Goal: Share content: Share content

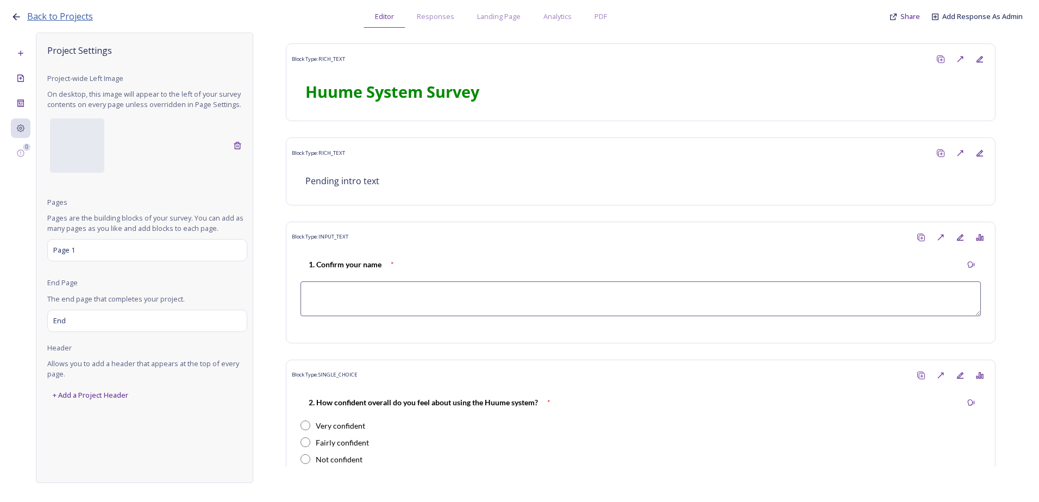
click at [48, 20] on span "Back to Projects" at bounding box center [60, 16] width 66 height 12
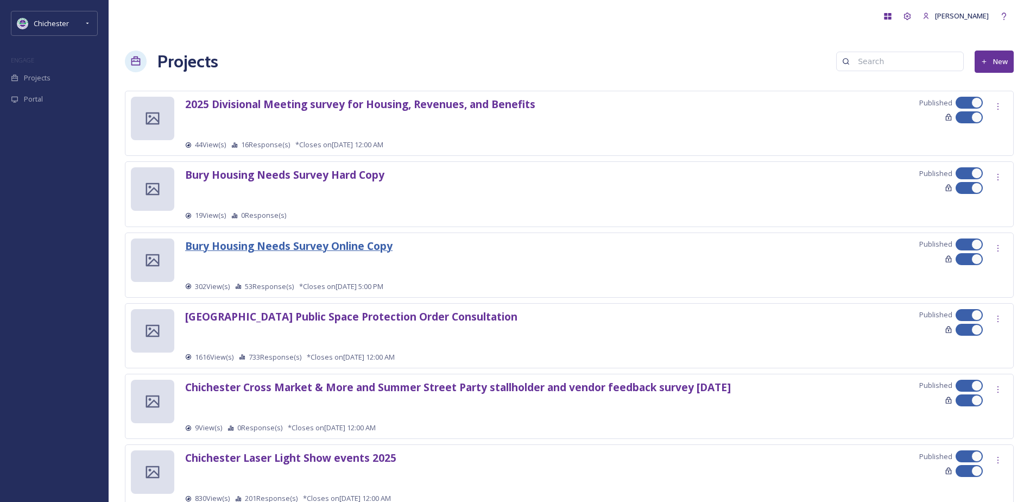
click at [311, 246] on strong "Bury Housing Needs Survey Online Copy" at bounding box center [289, 245] width 208 height 15
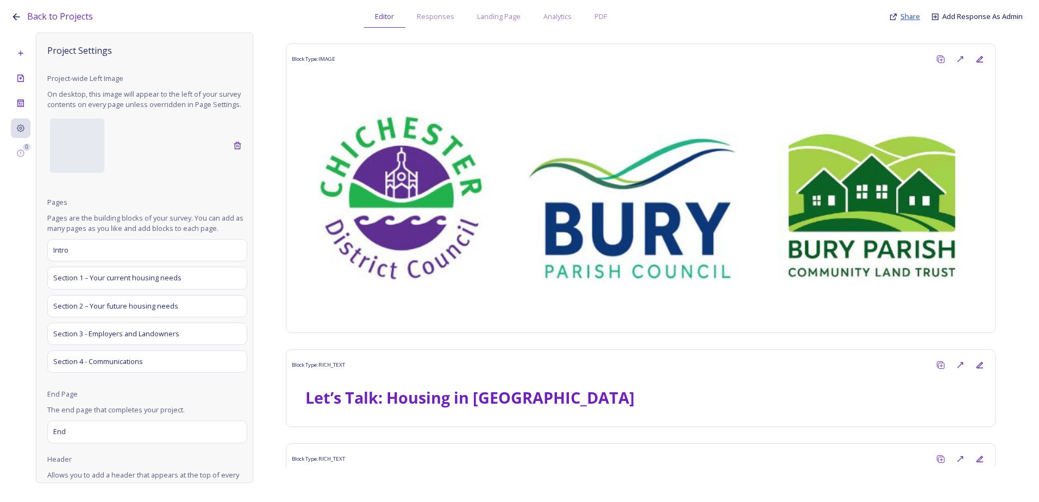
click at [913, 14] on span "Share" at bounding box center [910, 16] width 20 height 10
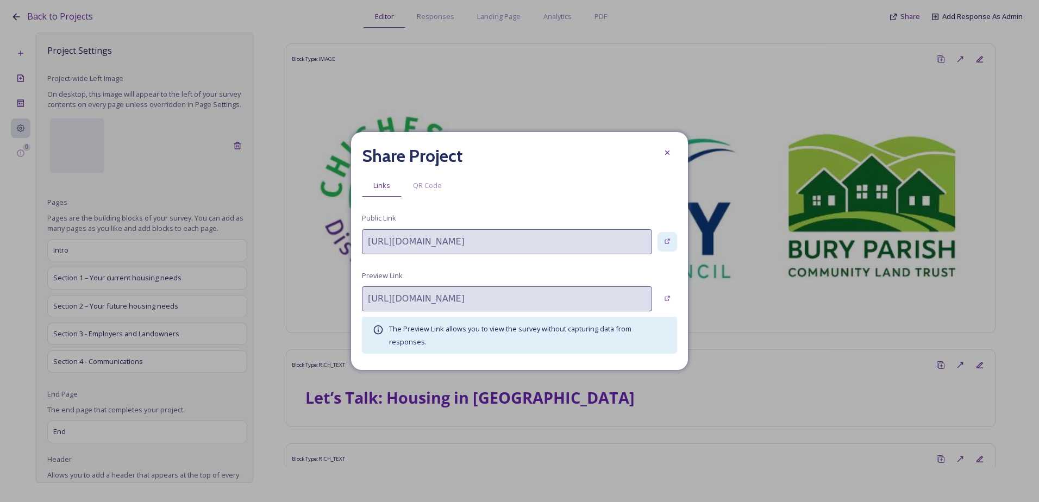
click at [667, 237] on div at bounding box center [667, 242] width 20 height 20
click at [660, 244] on div at bounding box center [667, 242] width 20 height 20
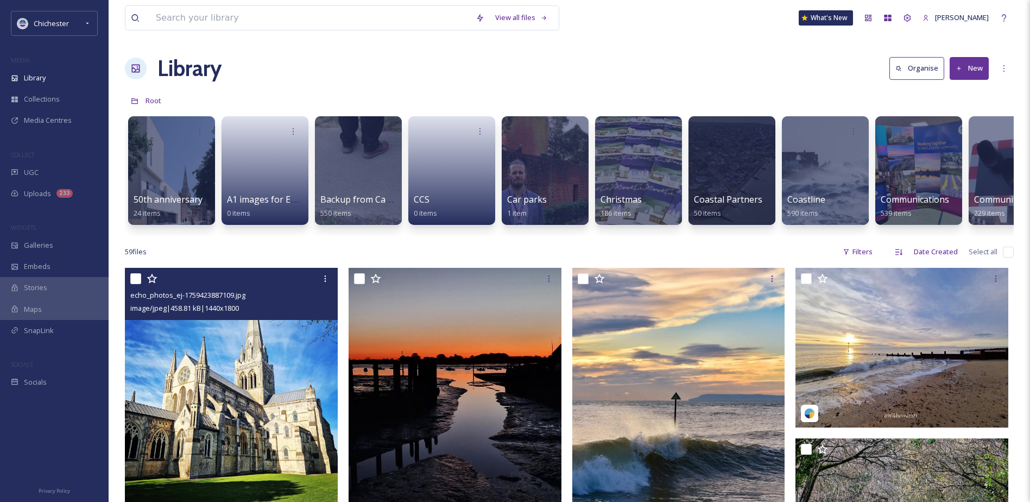
drag, startPoint x: 136, startPoint y: 286, endPoint x: 172, endPoint y: 293, distance: 36.5
click at [136, 284] on input "checkbox" at bounding box center [135, 278] width 11 height 11
checkbox input "true"
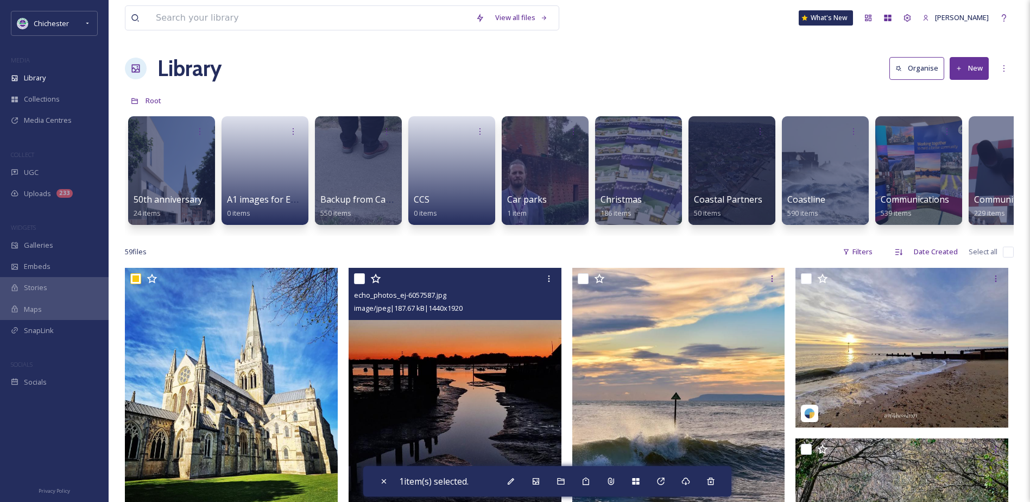
click at [356, 284] on input "checkbox" at bounding box center [359, 278] width 11 height 11
checkbox input "true"
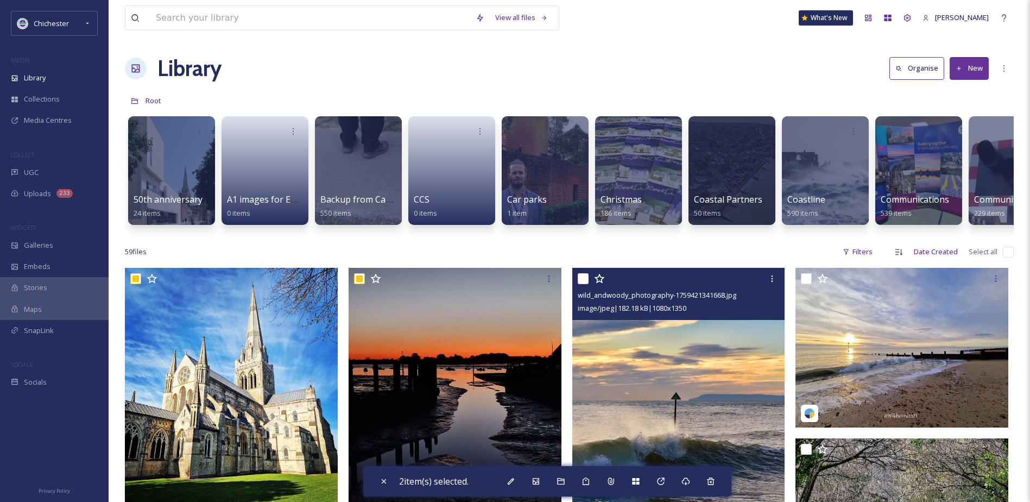
click at [579, 284] on input "checkbox" at bounding box center [583, 278] width 11 height 11
checkbox input "true"
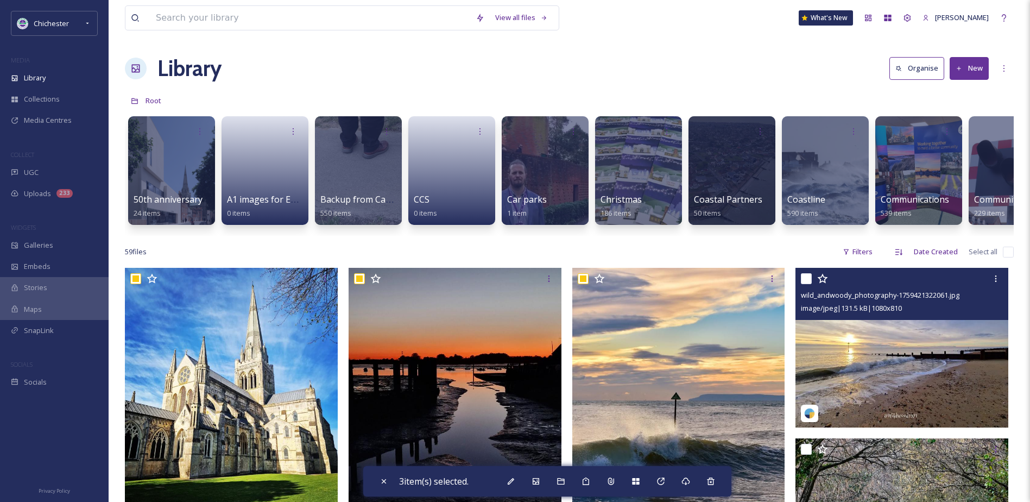
click at [803, 284] on input "checkbox" at bounding box center [806, 278] width 11 height 11
checkbox input "true"
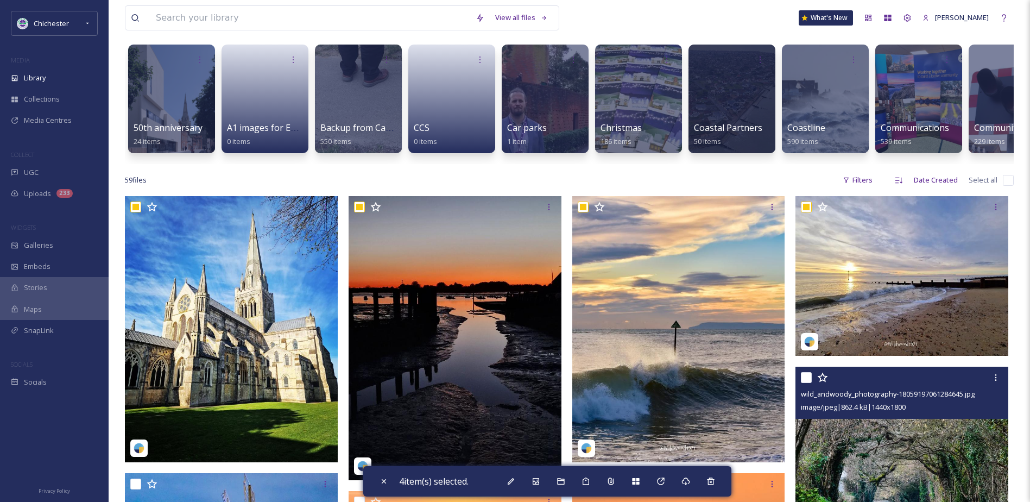
scroll to position [217, 0]
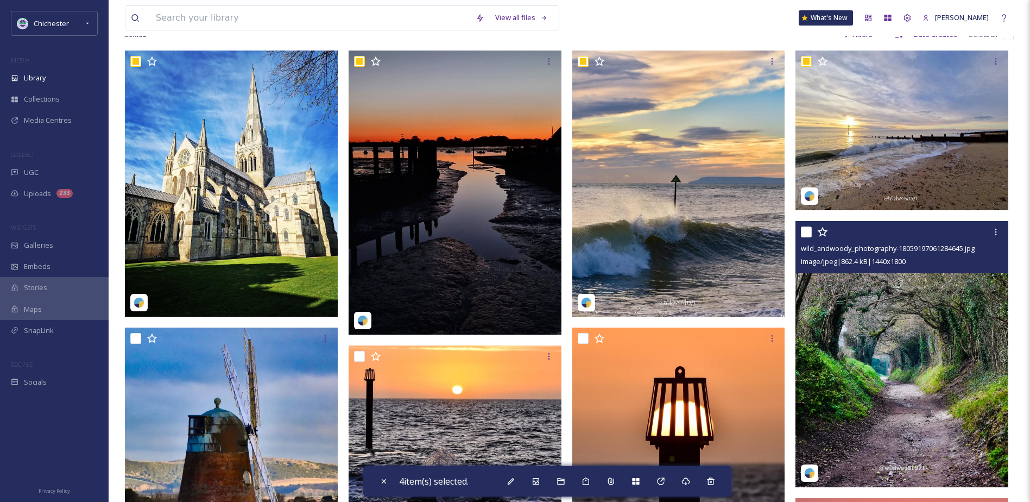
click at [809, 237] on input "checkbox" at bounding box center [806, 232] width 11 height 11
checkbox input "true"
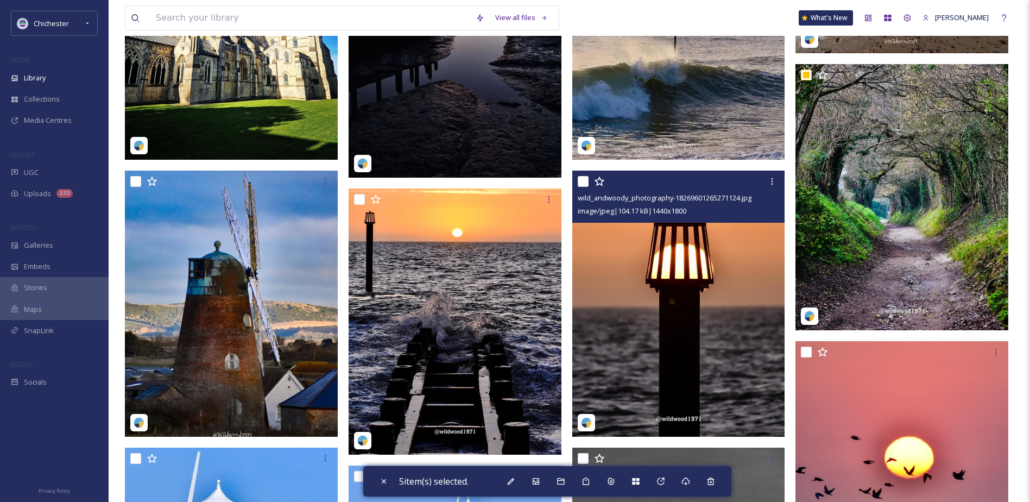
scroll to position [380, 0]
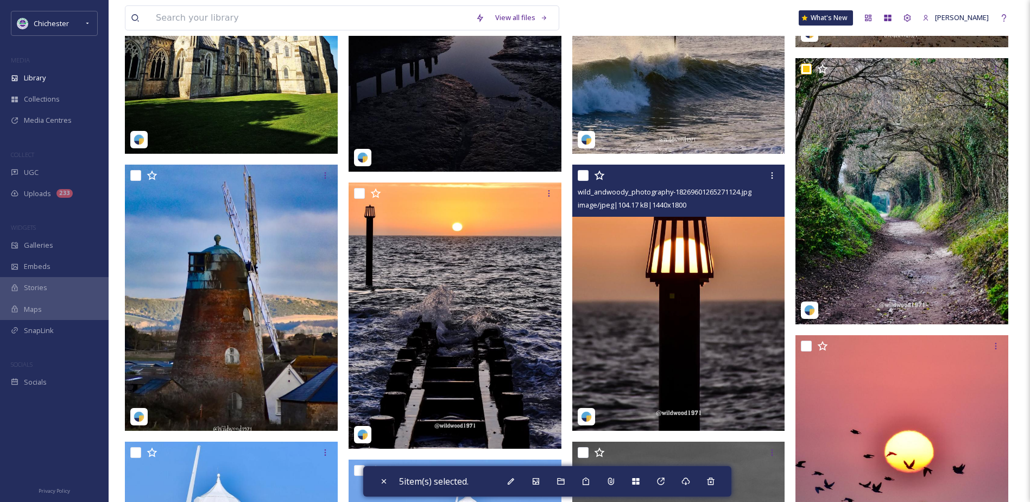
click at [586, 181] on input "checkbox" at bounding box center [583, 175] width 11 height 11
checkbox input "true"
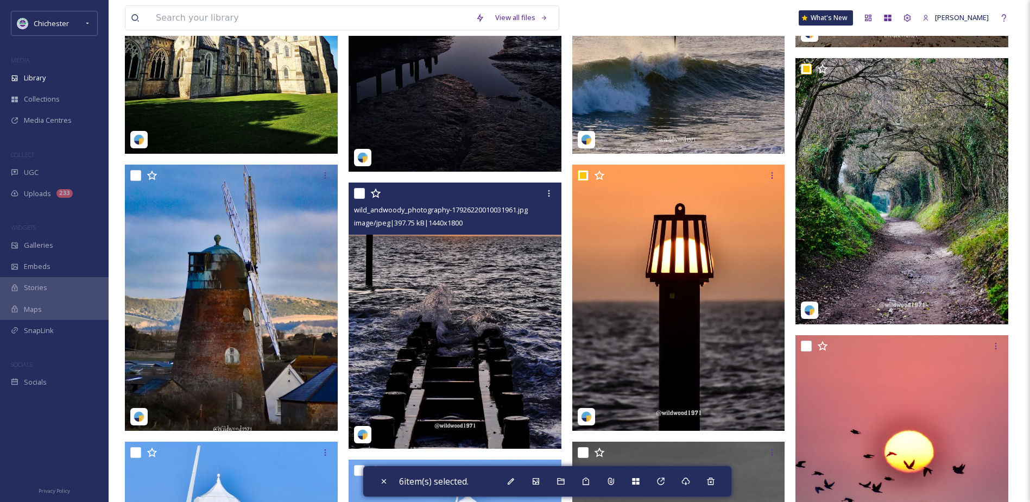
click at [360, 199] on input "checkbox" at bounding box center [359, 193] width 11 height 11
checkbox input "true"
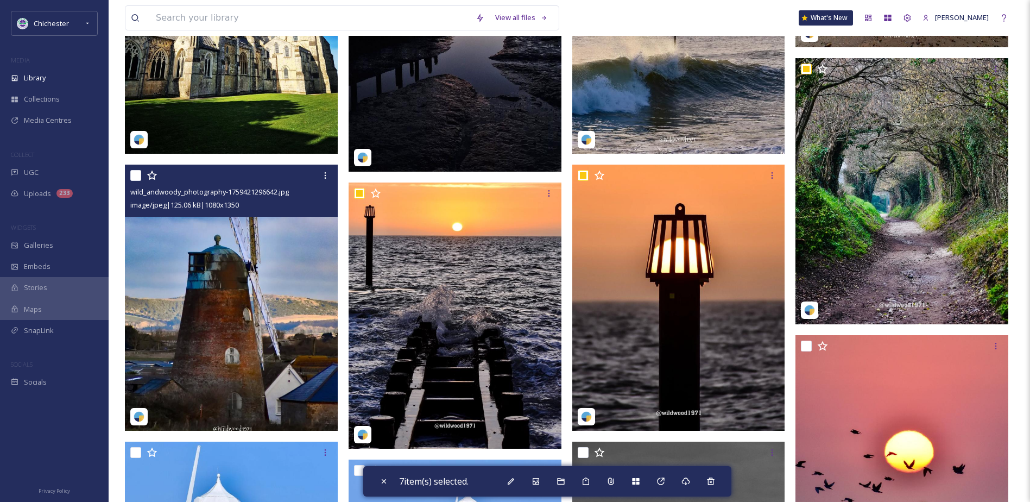
click at [128, 184] on div "wild_andwoody_photography-1759421296642.jpg image/jpeg | 125.06 kB | 1080 x 1350" at bounding box center [231, 191] width 213 height 52
click at [133, 181] on input "checkbox" at bounding box center [135, 175] width 11 height 11
checkbox input "true"
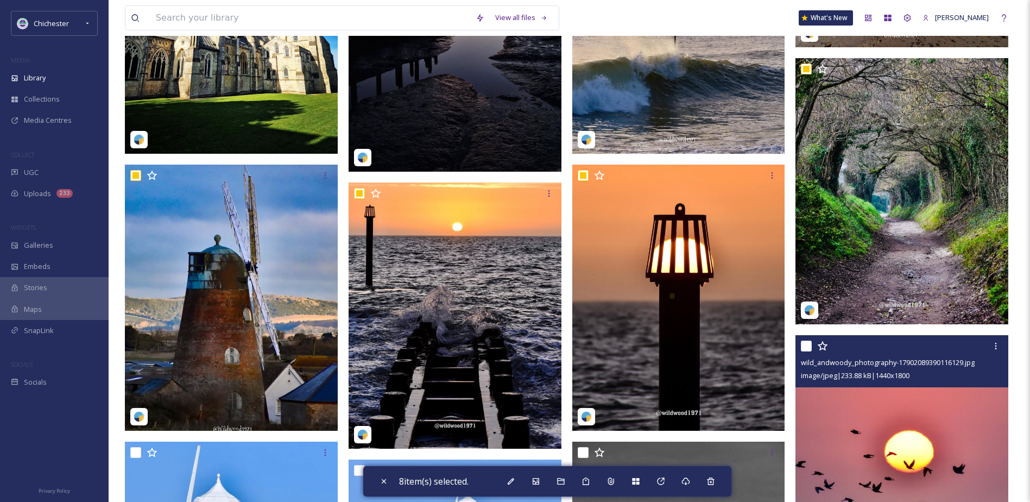
click at [807, 351] on input "checkbox" at bounding box center [806, 346] width 11 height 11
checkbox input "true"
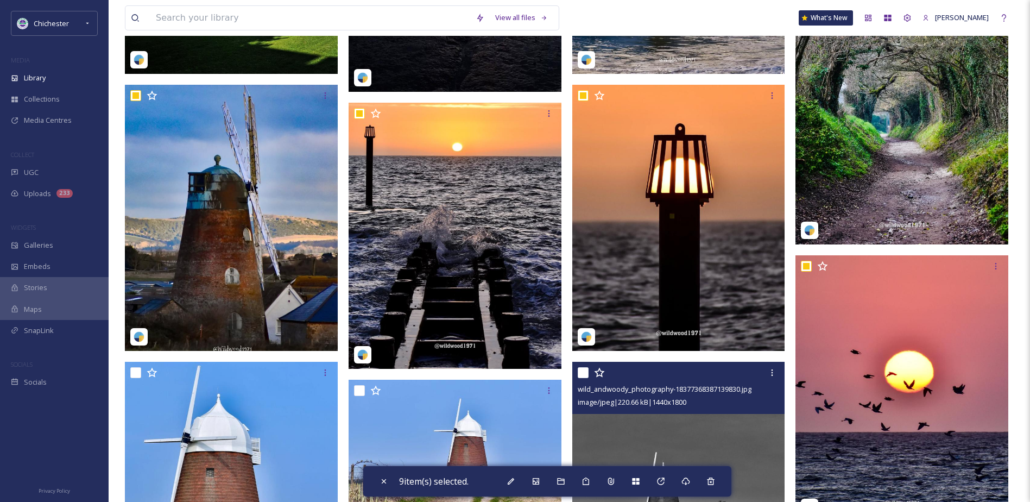
scroll to position [598, 0]
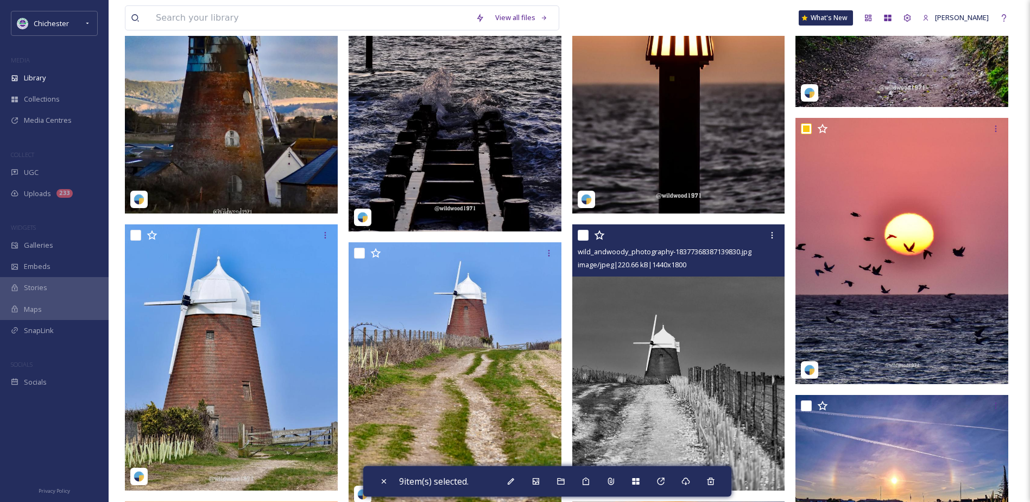
click at [581, 241] on input "checkbox" at bounding box center [583, 235] width 11 height 11
checkbox input "true"
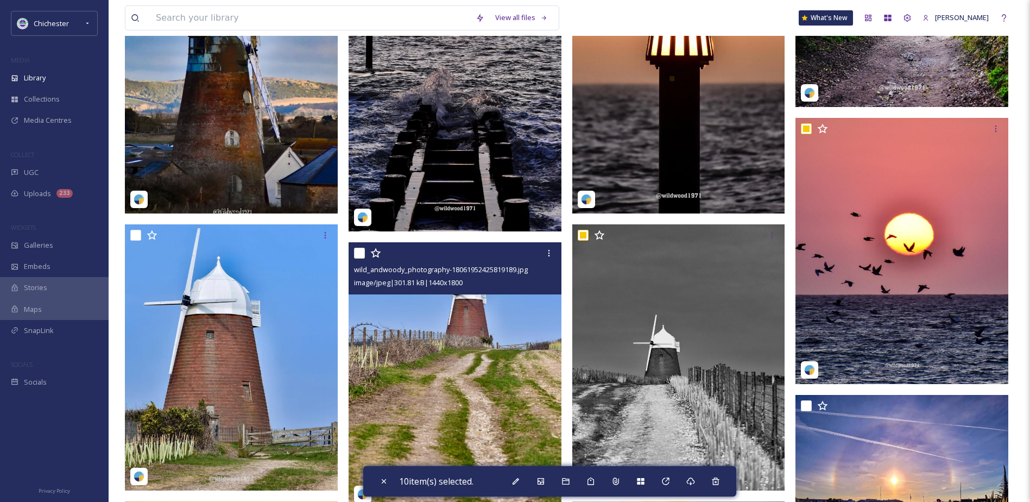
click at [359, 259] on input "checkbox" at bounding box center [359, 253] width 11 height 11
checkbox input "true"
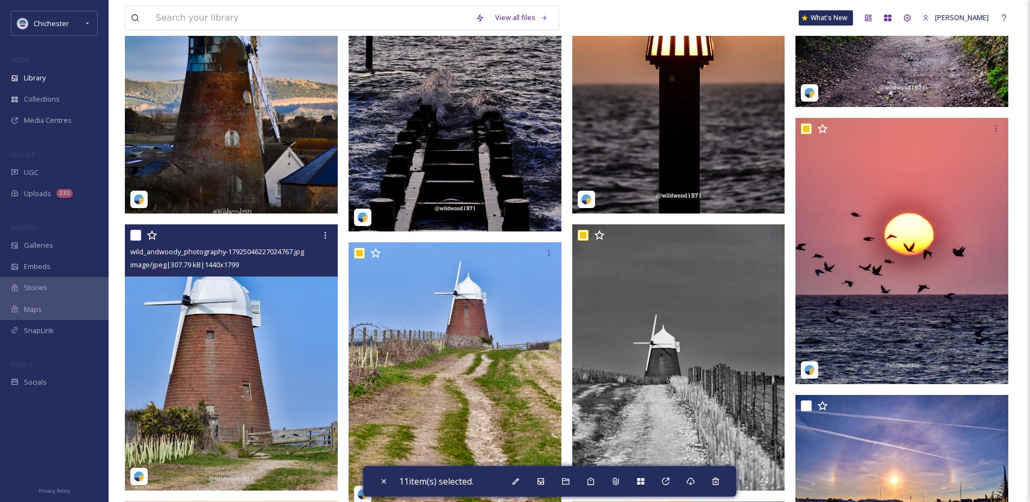
click at [130, 241] on input "checkbox" at bounding box center [135, 235] width 11 height 11
checkbox input "true"
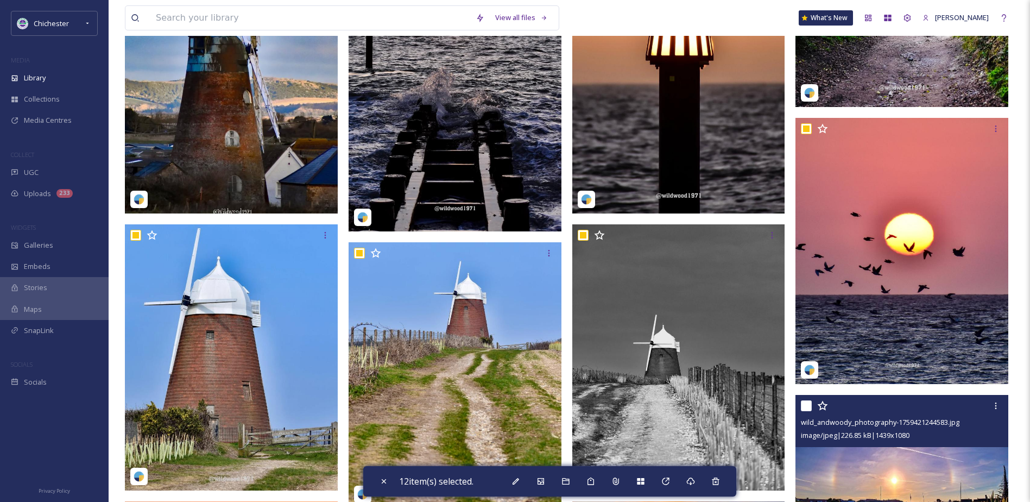
click at [804, 411] on input "checkbox" at bounding box center [806, 405] width 11 height 11
checkbox input "true"
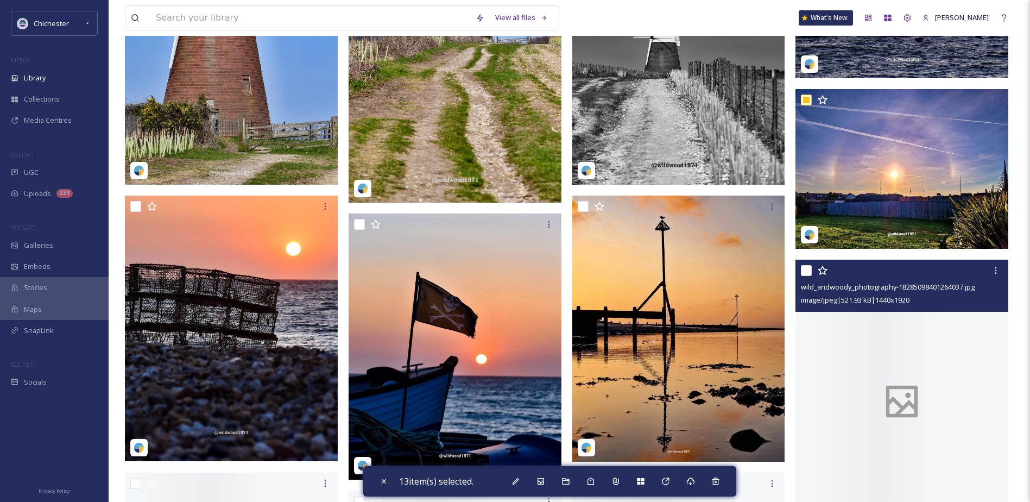
scroll to position [923, 0]
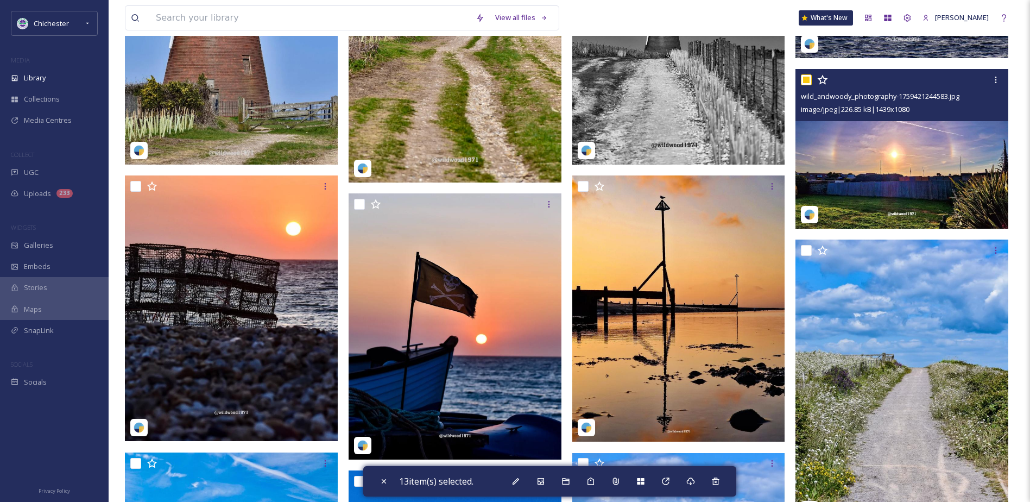
click at [862, 156] on img at bounding box center [902, 149] width 213 height 160
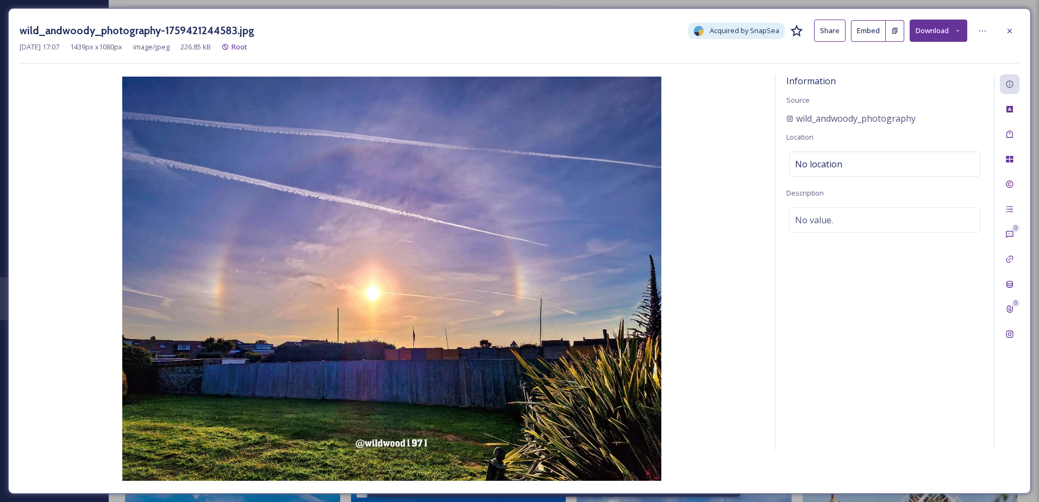
click at [998, 29] on div "wild_andwoody_photography-1759421244583.jpg Acquired by SnapSea Share Embed Dow…" at bounding box center [520, 31] width 1000 height 22
click at [1013, 32] on icon at bounding box center [1009, 31] width 9 height 9
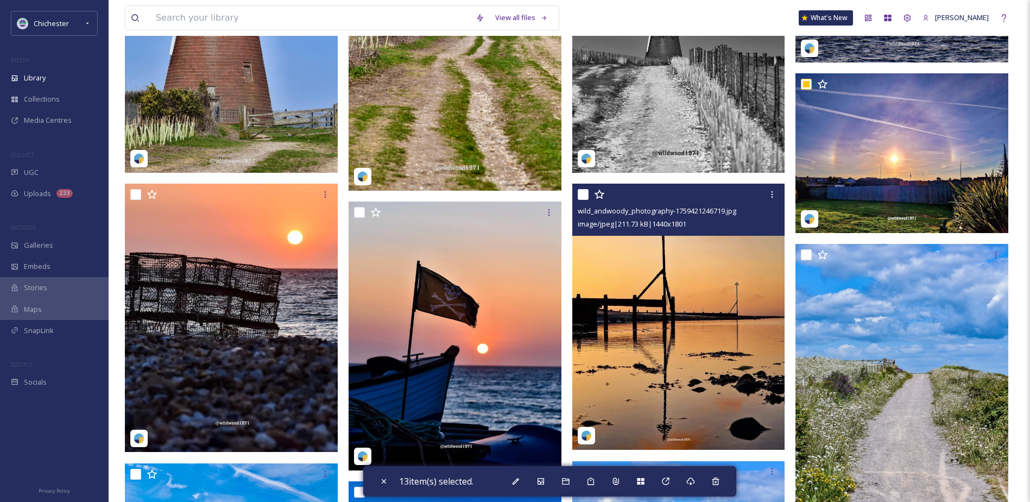
click at [580, 200] on input "checkbox" at bounding box center [583, 194] width 11 height 11
checkbox input "true"
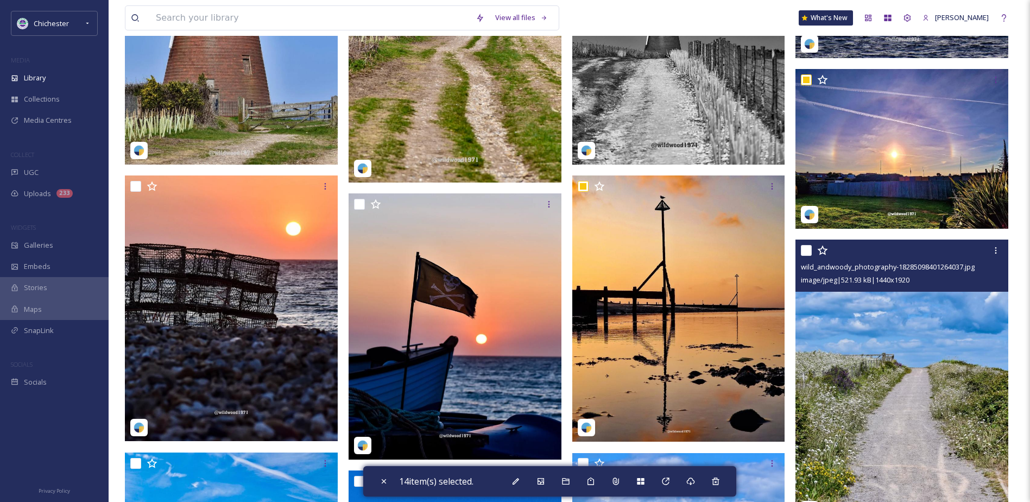
click at [807, 256] on input "checkbox" at bounding box center [806, 250] width 11 height 11
checkbox input "true"
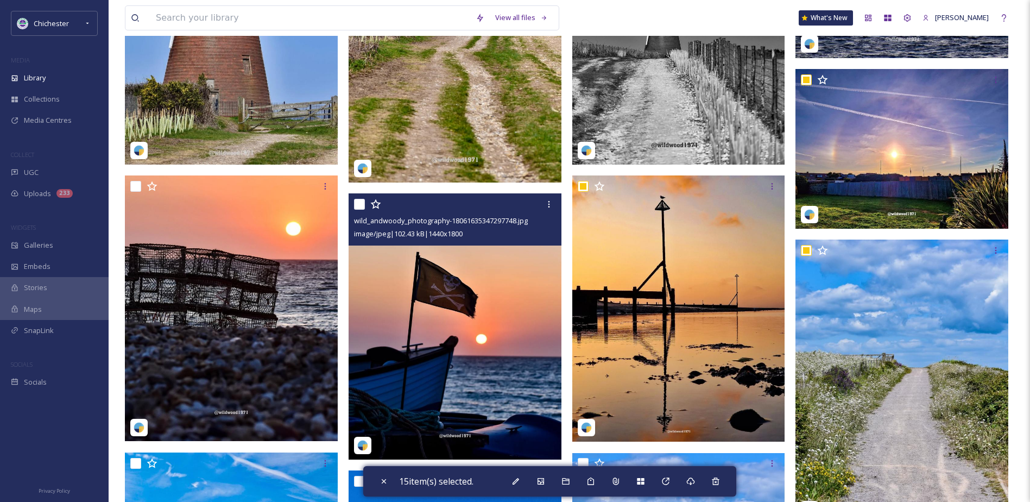
click at [362, 210] on input "checkbox" at bounding box center [359, 204] width 11 height 11
checkbox input "true"
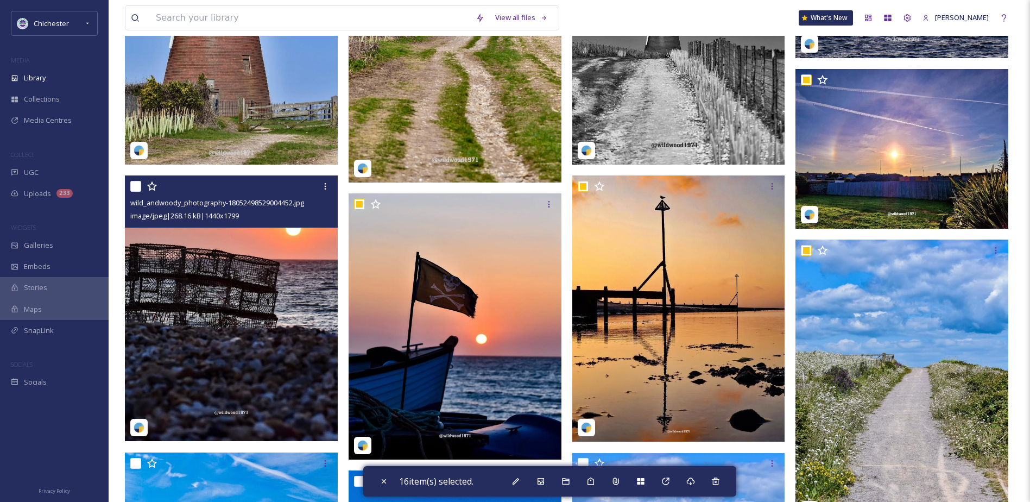
click at [136, 192] on input "checkbox" at bounding box center [135, 186] width 11 height 11
checkbox input "true"
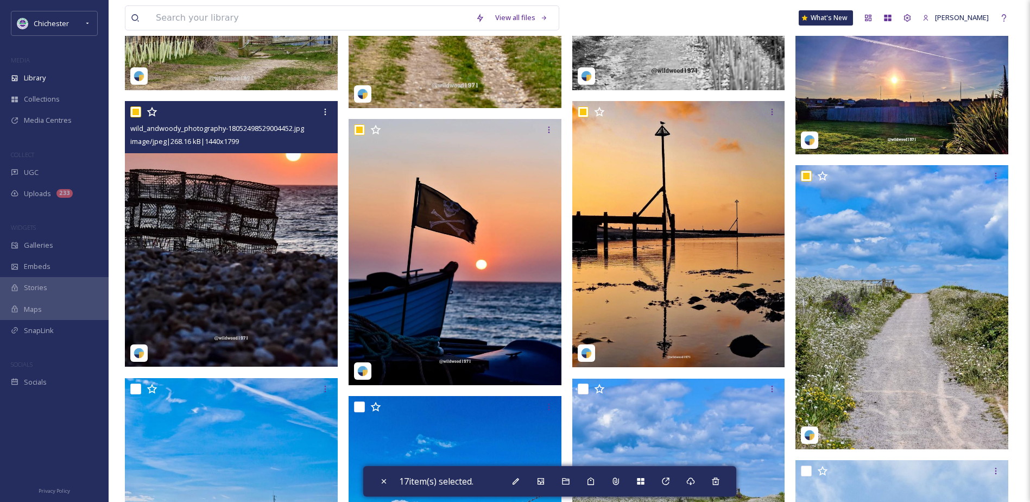
scroll to position [1195, 0]
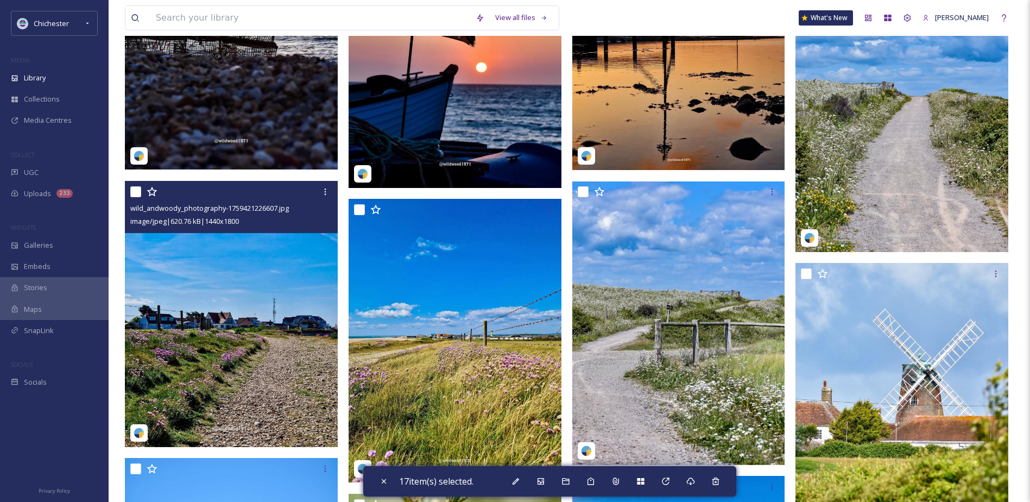
click at [133, 197] on input "checkbox" at bounding box center [135, 191] width 11 height 11
checkbox input "true"
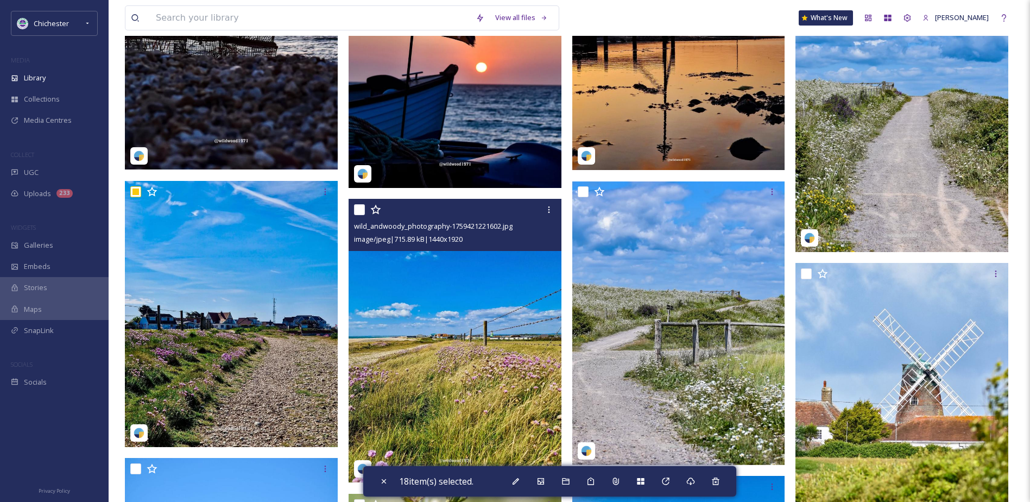
click at [356, 215] on input "checkbox" at bounding box center [359, 209] width 11 height 11
checkbox input "true"
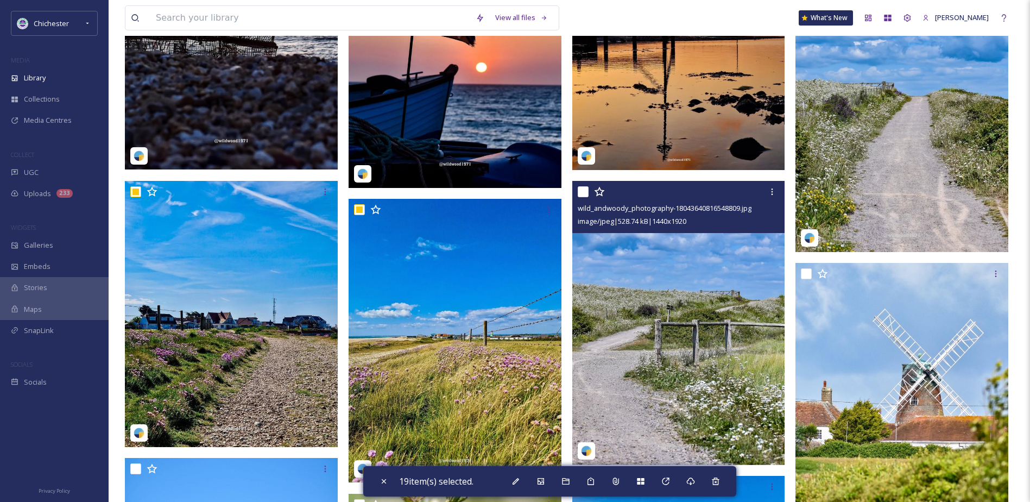
click at [579, 197] on input "checkbox" at bounding box center [583, 191] width 11 height 11
checkbox input "true"
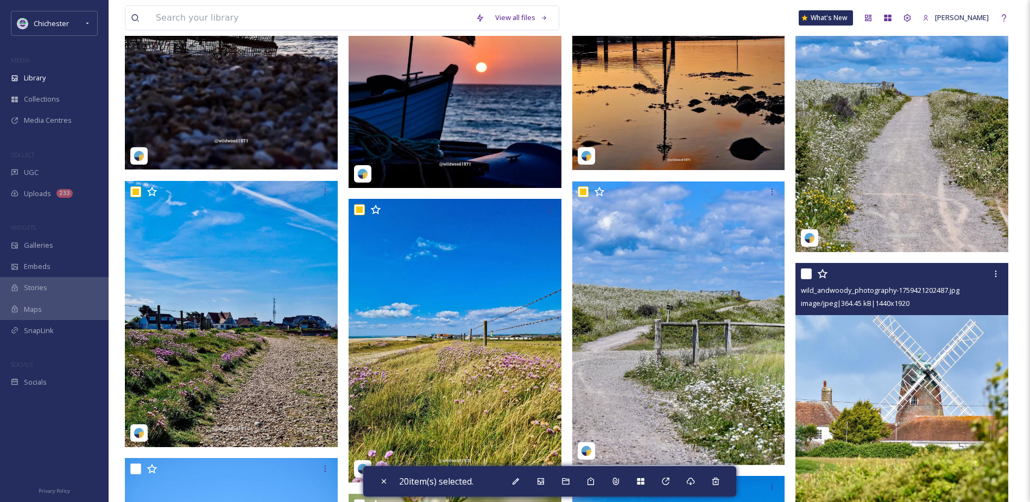
click at [806, 279] on input "checkbox" at bounding box center [806, 273] width 11 height 11
checkbox input "true"
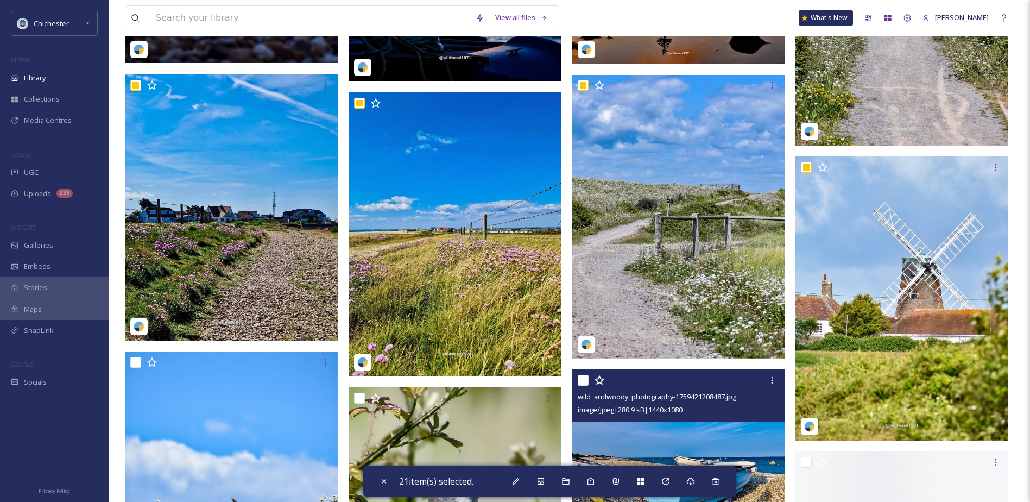
scroll to position [1412, 0]
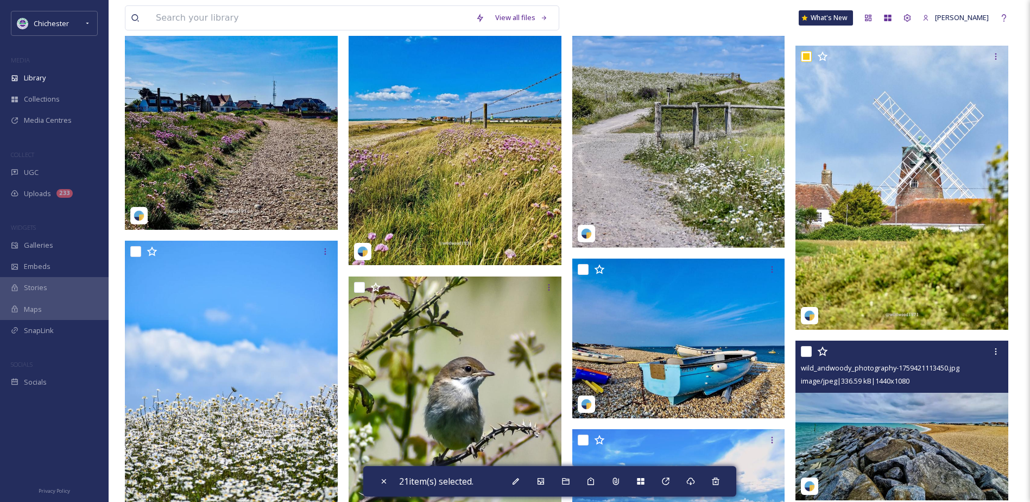
click at [809, 357] on input "checkbox" at bounding box center [806, 351] width 11 height 11
checkbox input "true"
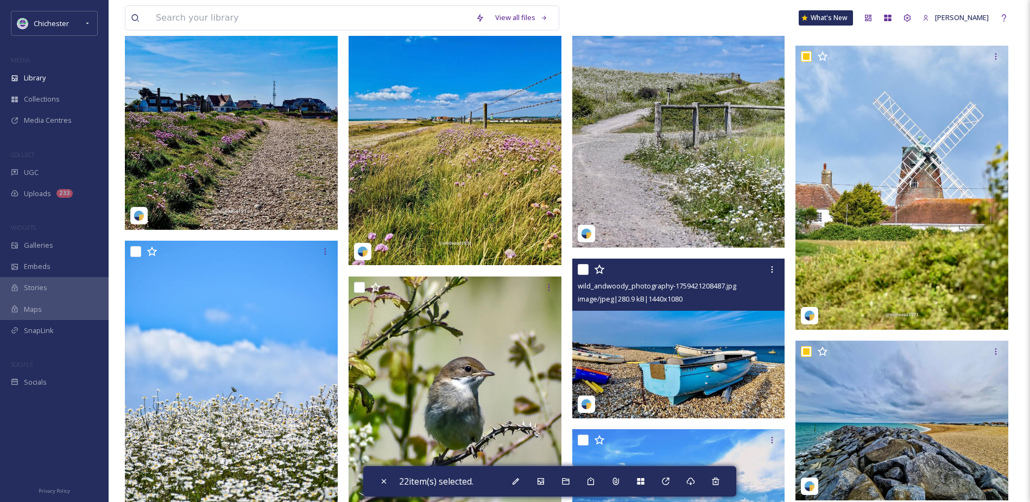
click at [578, 275] on input "checkbox" at bounding box center [583, 269] width 11 height 11
checkbox input "true"
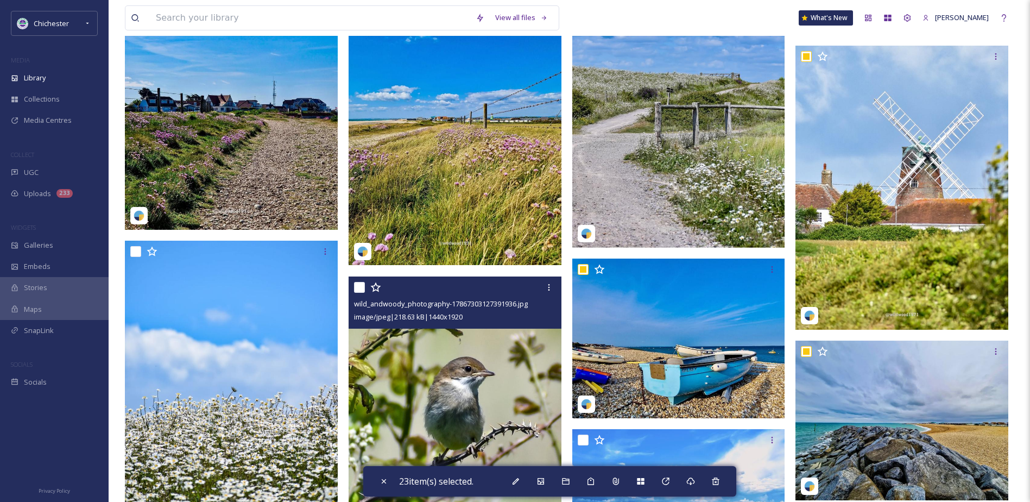
drag, startPoint x: 358, startPoint y: 293, endPoint x: 331, endPoint y: 293, distance: 27.2
click at [359, 293] on input "checkbox" at bounding box center [359, 287] width 11 height 11
checkbox input "true"
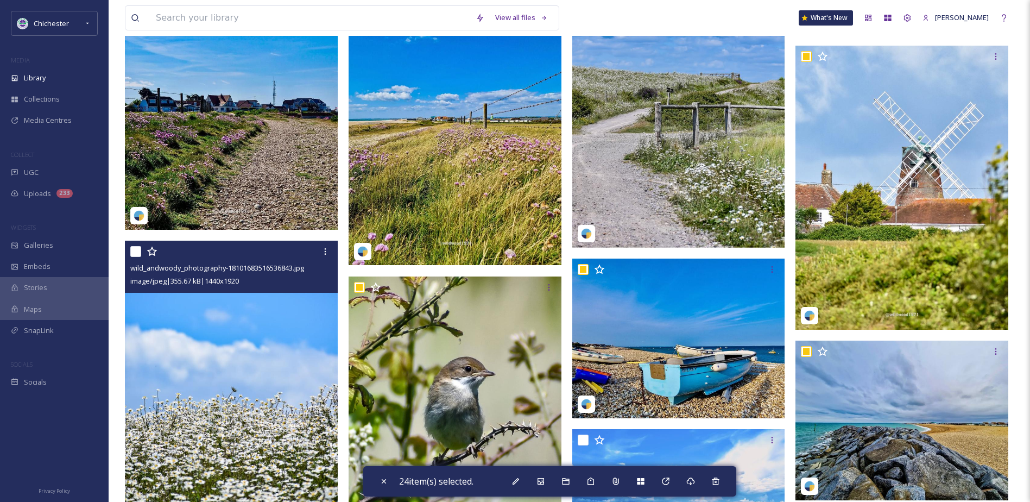
drag, startPoint x: 134, startPoint y: 257, endPoint x: 260, endPoint y: 257, distance: 126.0
click at [135, 257] on input "checkbox" at bounding box center [135, 251] width 11 height 11
checkbox input "true"
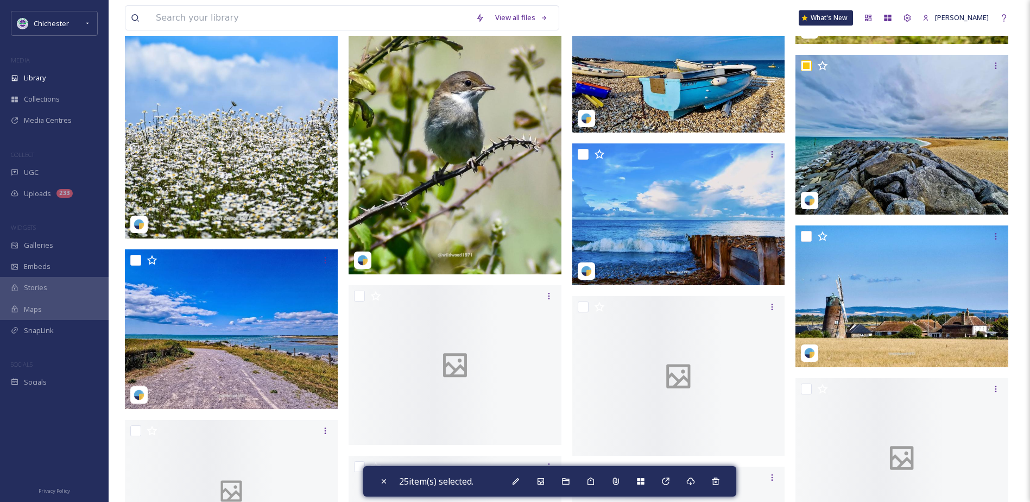
scroll to position [1738, 0]
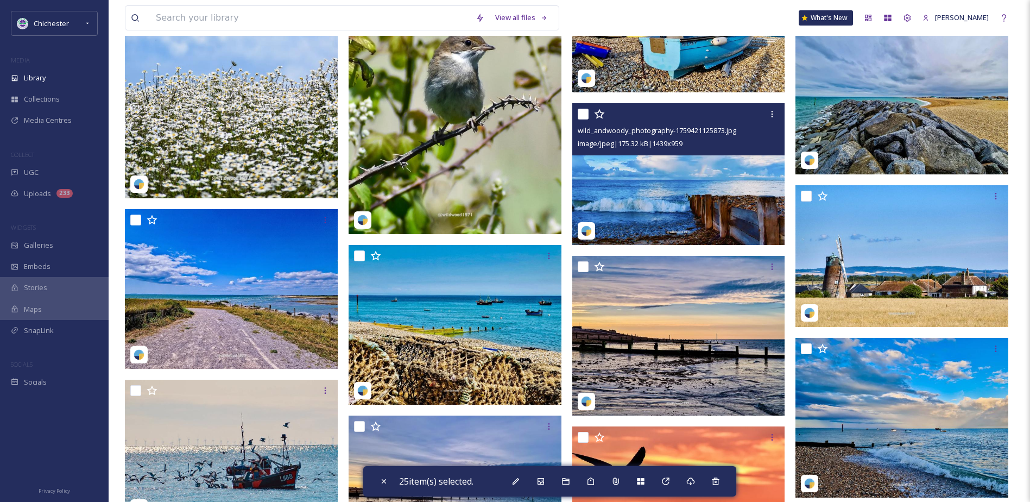
click at [579, 120] on input "checkbox" at bounding box center [583, 114] width 11 height 11
checkbox input "true"
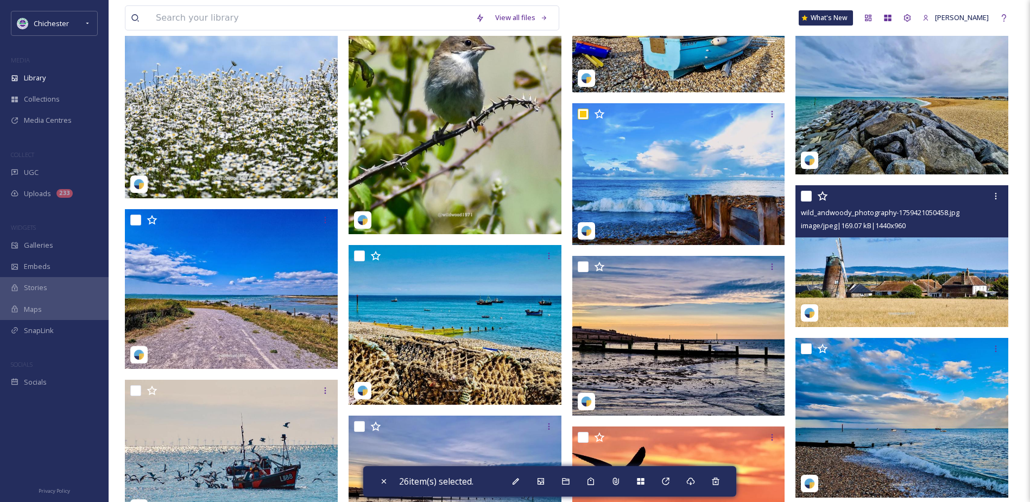
click at [803, 202] on input "checkbox" at bounding box center [806, 196] width 11 height 11
checkbox input "true"
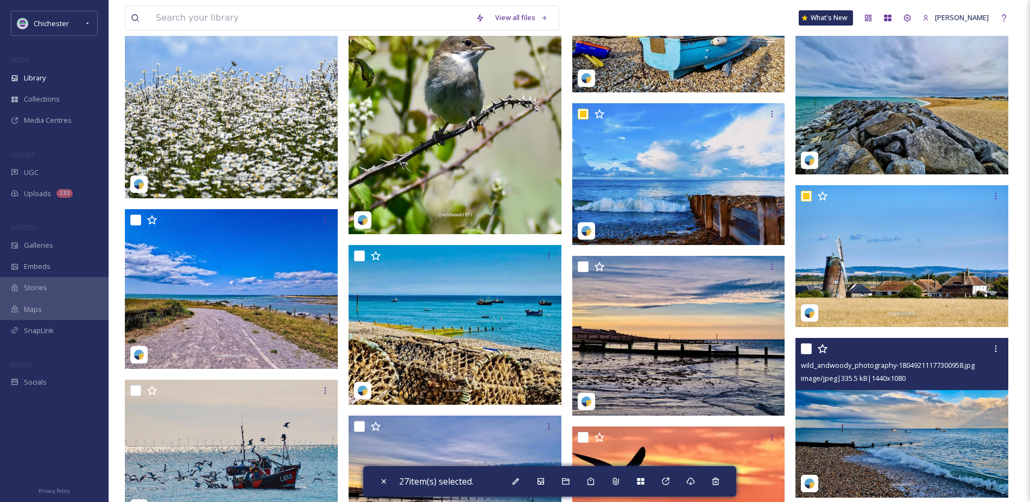
click at [806, 354] on input "checkbox" at bounding box center [806, 348] width 11 height 11
checkbox input "true"
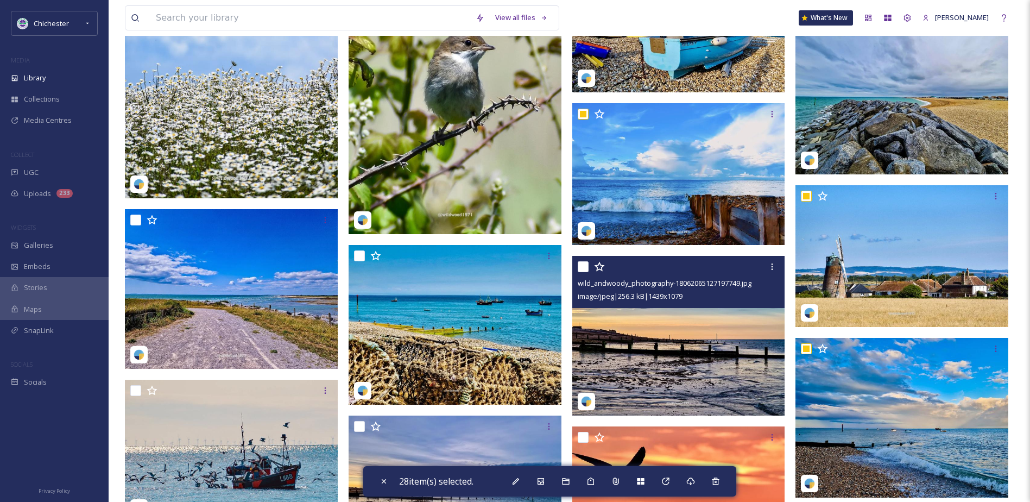
click at [580, 272] on input "checkbox" at bounding box center [583, 266] width 11 height 11
checkbox input "true"
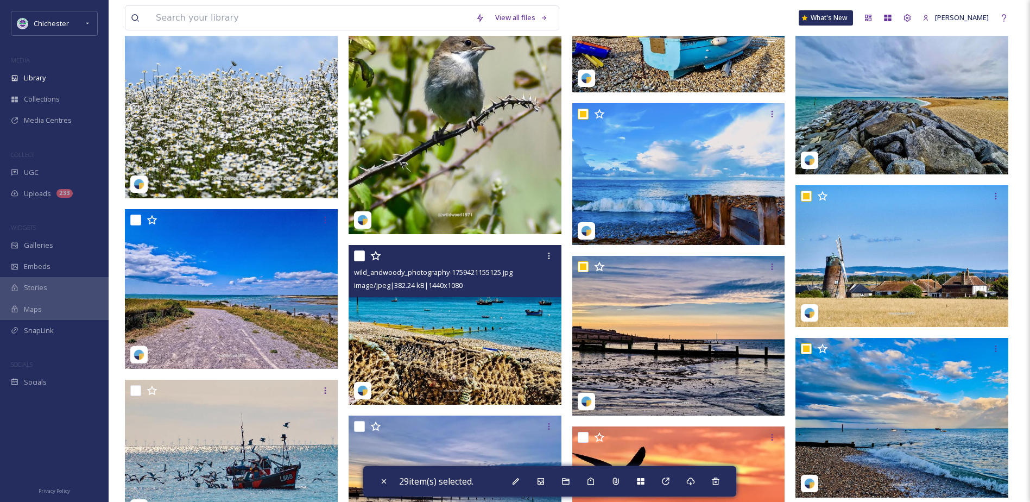
click at [357, 257] on div at bounding box center [456, 256] width 205 height 20
click at [370, 261] on icon at bounding box center [375, 255] width 11 height 11
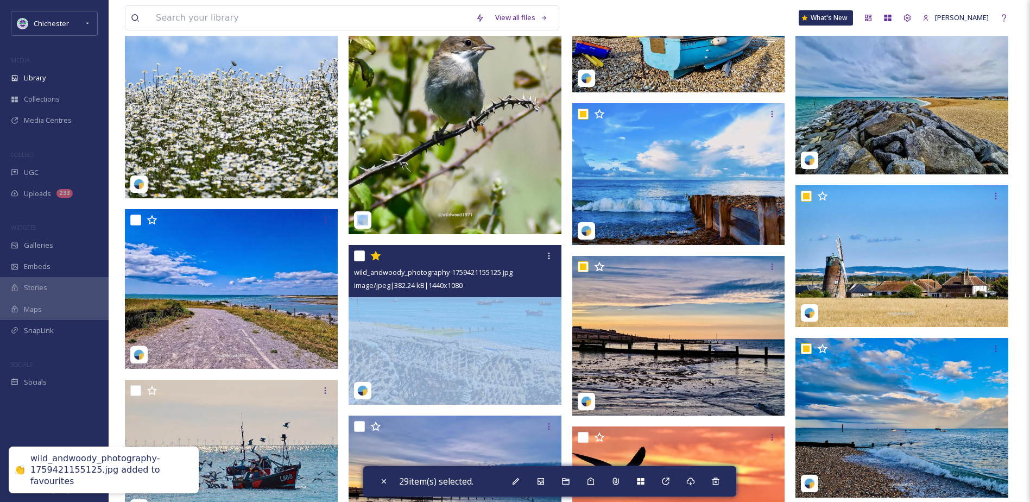
click at [370, 261] on icon at bounding box center [375, 255] width 11 height 11
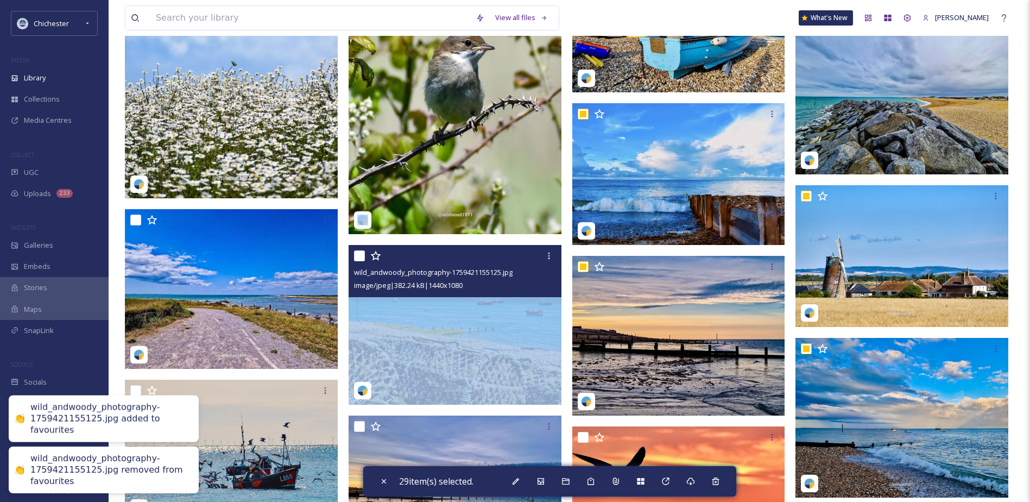
drag, startPoint x: 370, startPoint y: 266, endPoint x: 359, endPoint y: 265, distance: 11.5
click at [359, 261] on input "checkbox" at bounding box center [359, 255] width 11 height 11
checkbox input "true"
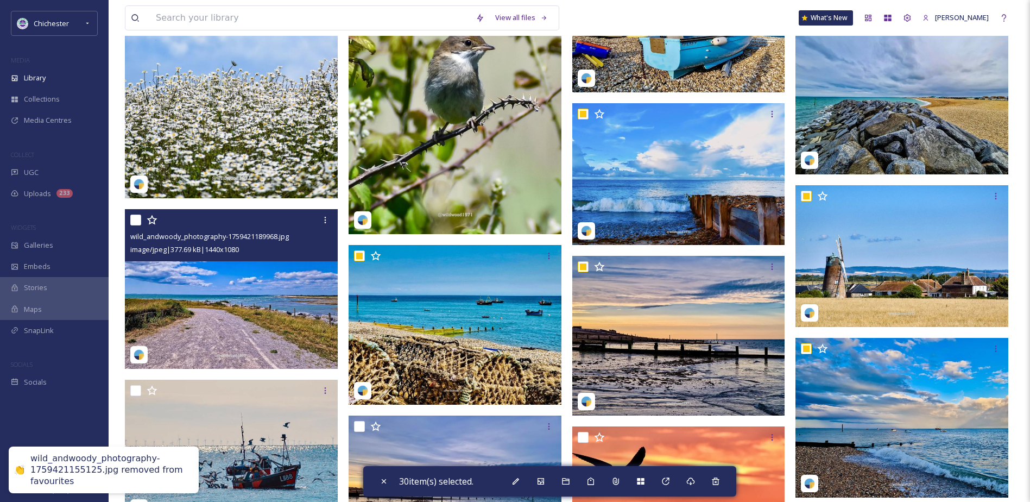
click at [144, 228] on div at bounding box center [232, 220] width 205 height 20
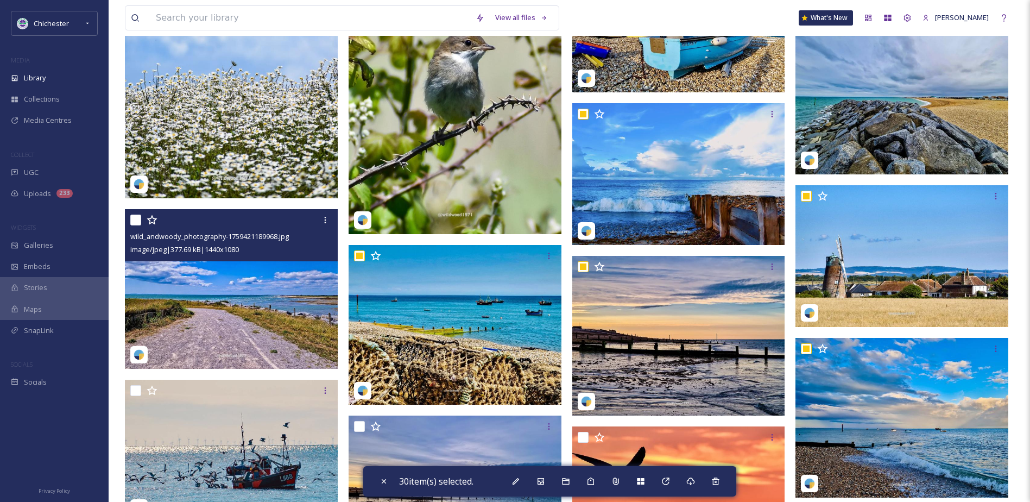
click at [138, 225] on input "checkbox" at bounding box center [135, 220] width 11 height 11
checkbox input "true"
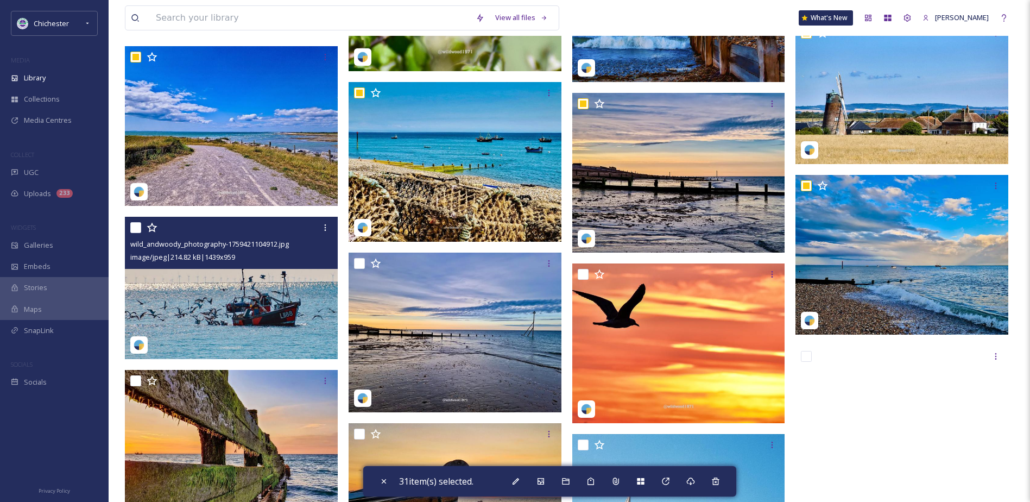
click at [139, 232] on input "checkbox" at bounding box center [135, 227] width 11 height 11
checkbox input "true"
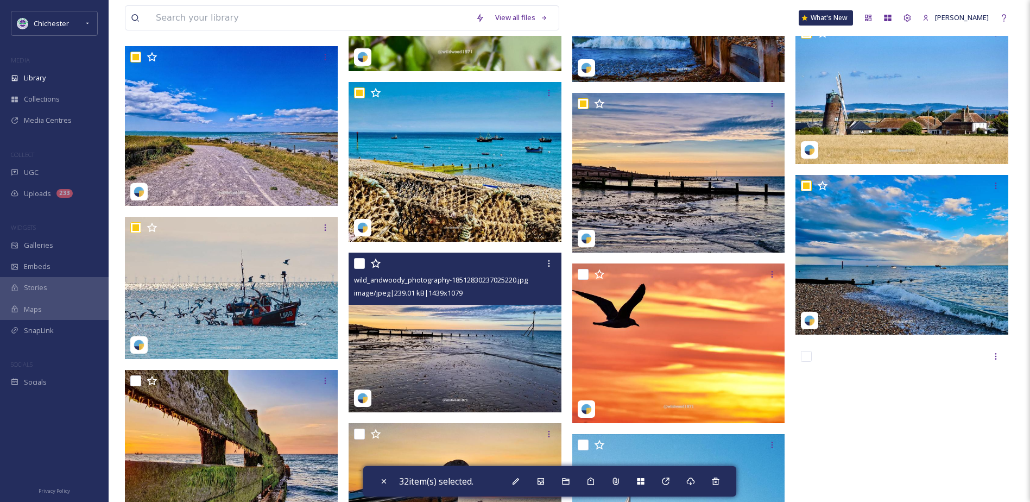
click at [359, 269] on input "checkbox" at bounding box center [359, 263] width 11 height 11
checkbox input "true"
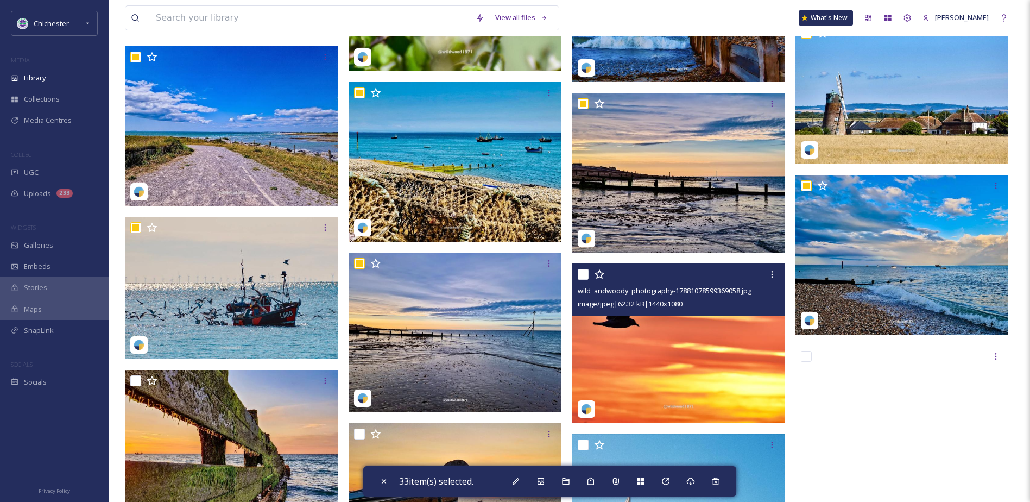
click at [582, 280] on input "checkbox" at bounding box center [583, 274] width 11 height 11
checkbox input "true"
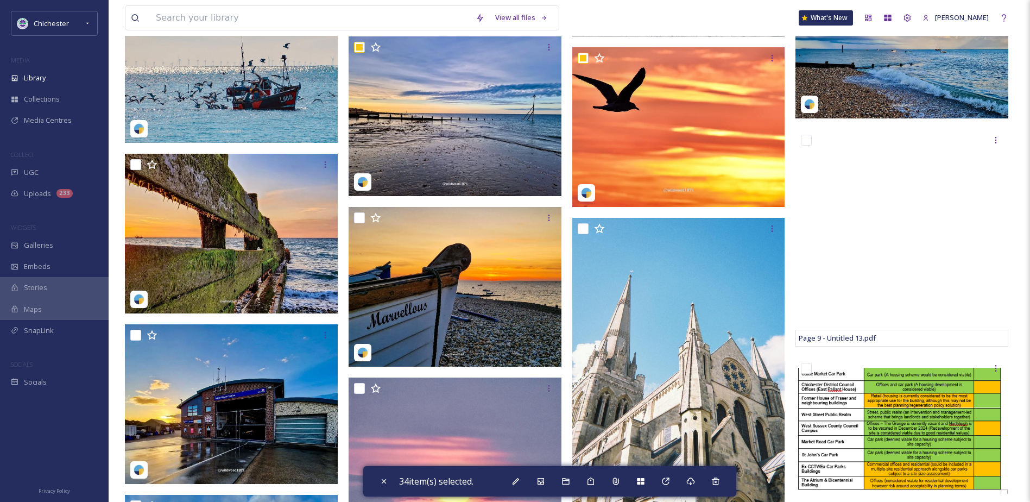
scroll to position [2119, 0]
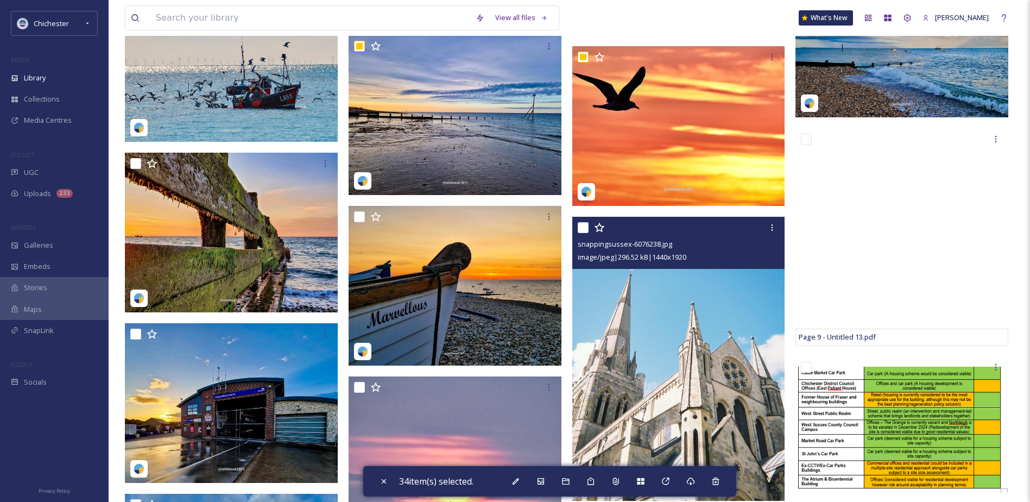
click at [580, 233] on input "checkbox" at bounding box center [583, 227] width 11 height 11
checkbox input "true"
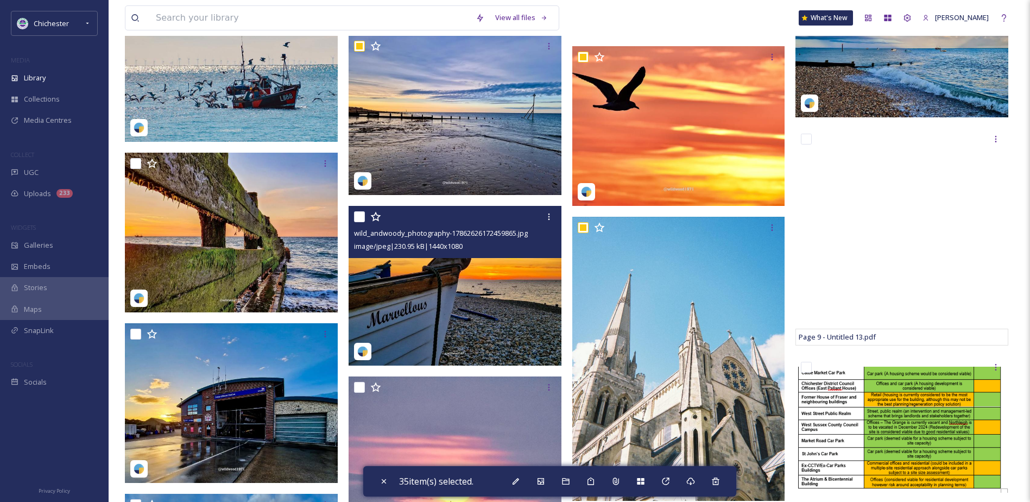
click at [359, 222] on input "checkbox" at bounding box center [359, 216] width 11 height 11
checkbox input "true"
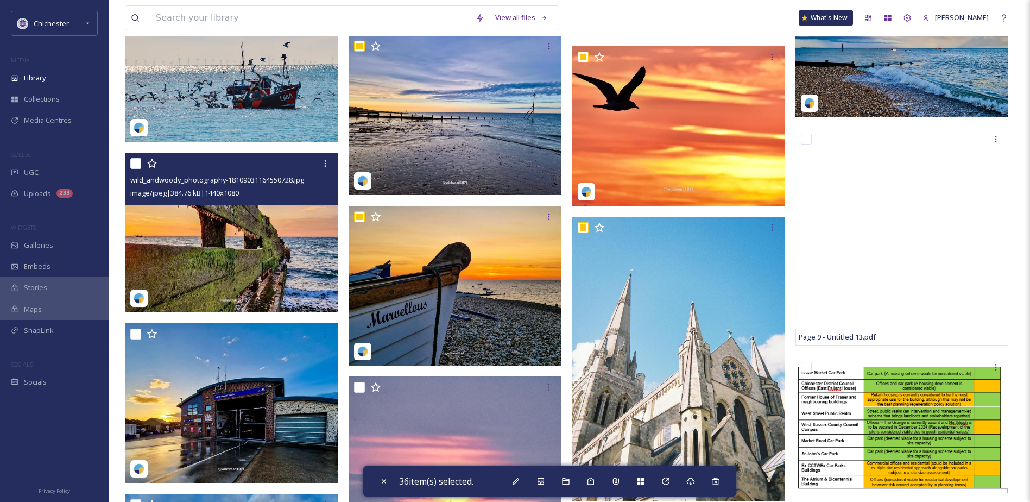
click at [137, 169] on input "checkbox" at bounding box center [135, 163] width 11 height 11
checkbox input "true"
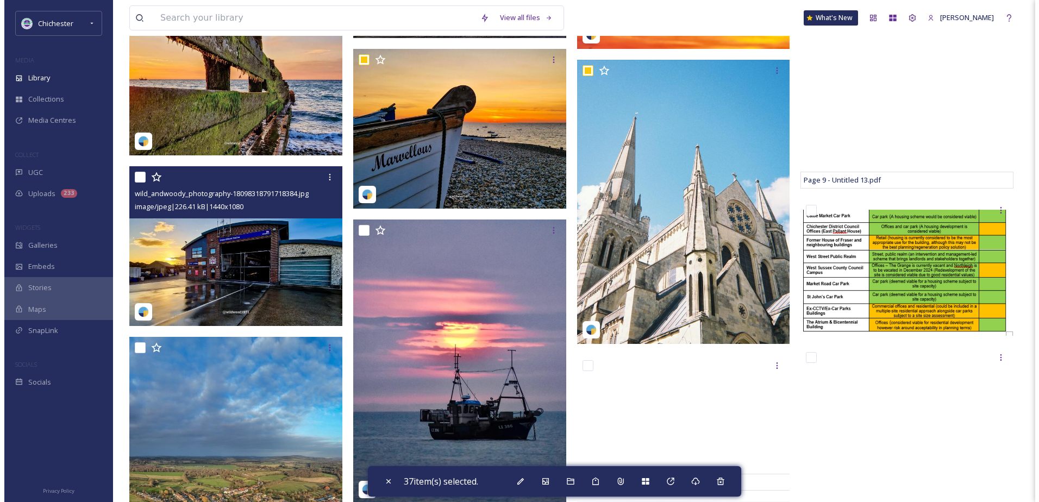
scroll to position [2281, 0]
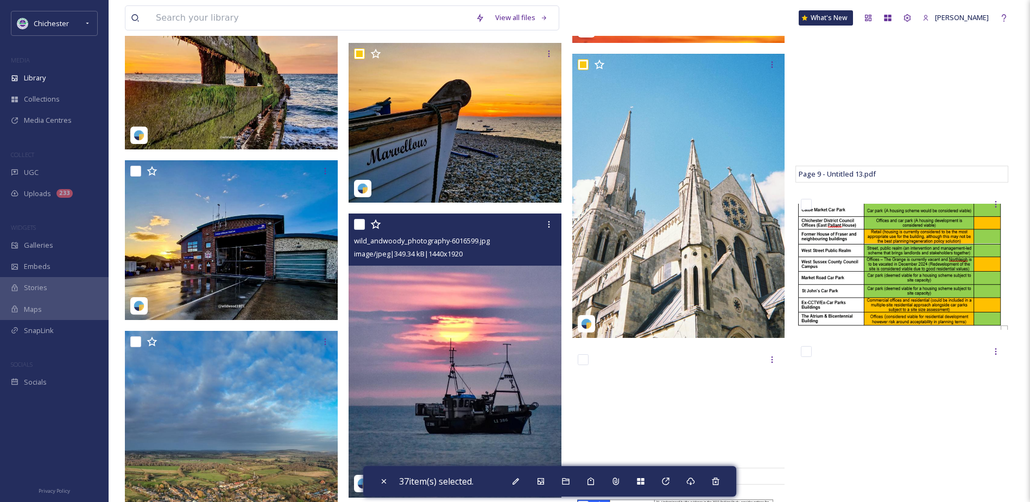
click at [362, 230] on input "checkbox" at bounding box center [359, 224] width 11 height 11
checkbox input "true"
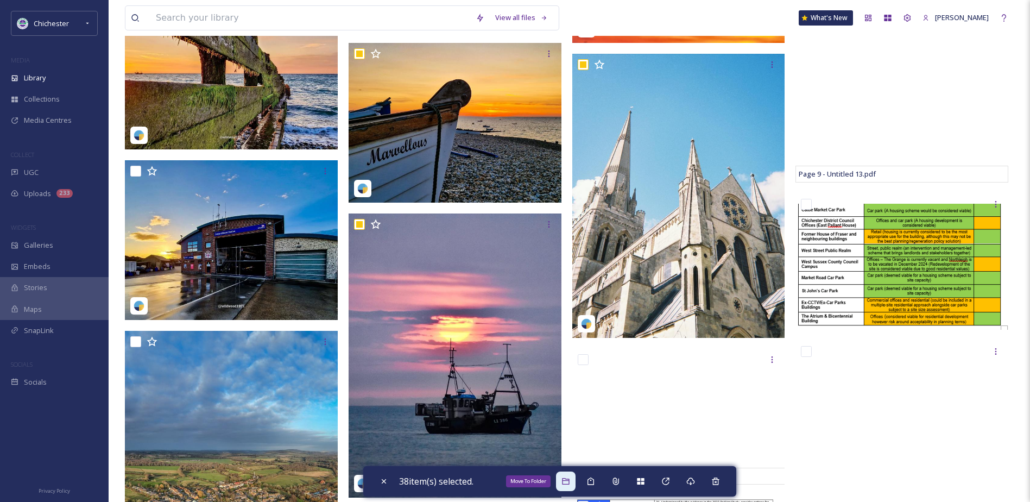
click at [569, 482] on icon at bounding box center [566, 481] width 9 height 9
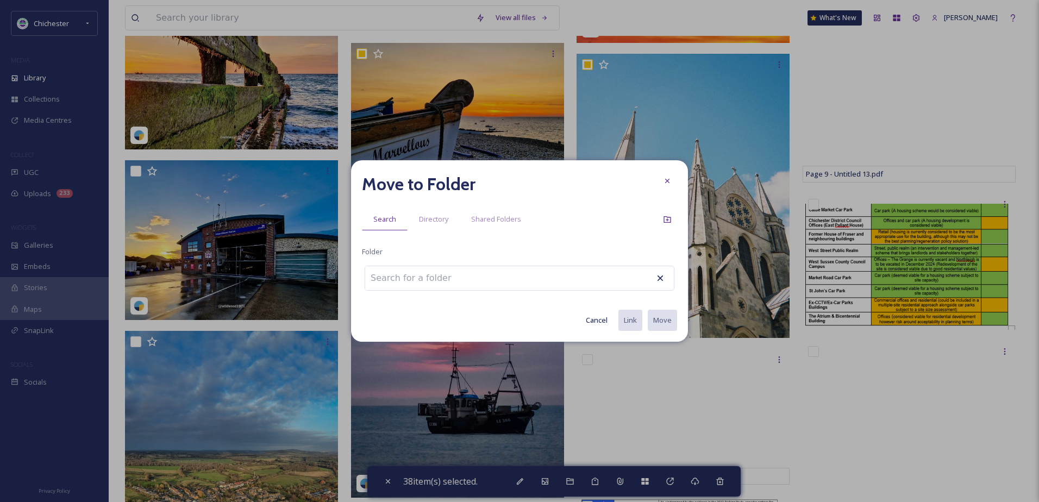
click at [398, 281] on input at bounding box center [425, 278] width 120 height 24
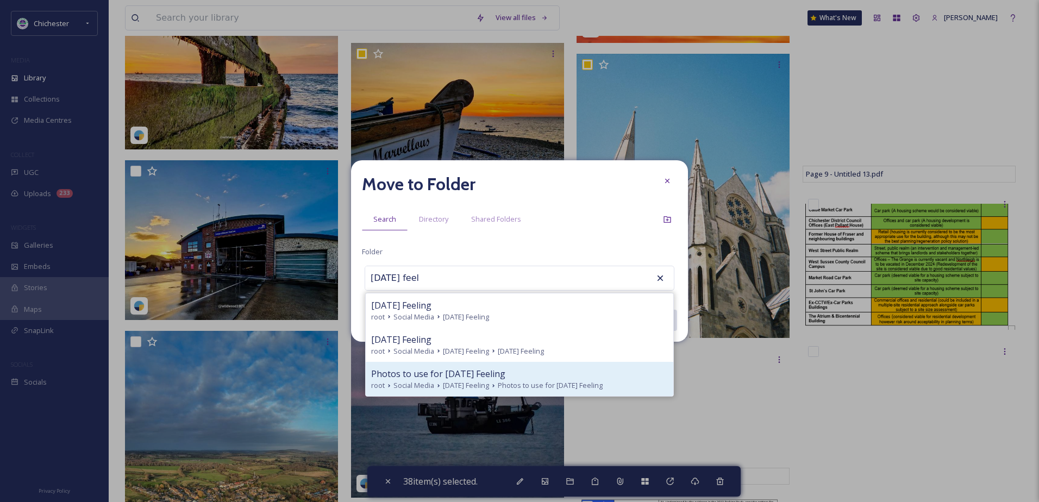
click at [410, 367] on span "Photos to use for Friday Feeling" at bounding box center [438, 373] width 134 height 13
type input "Photos to use for Friday Feeling"
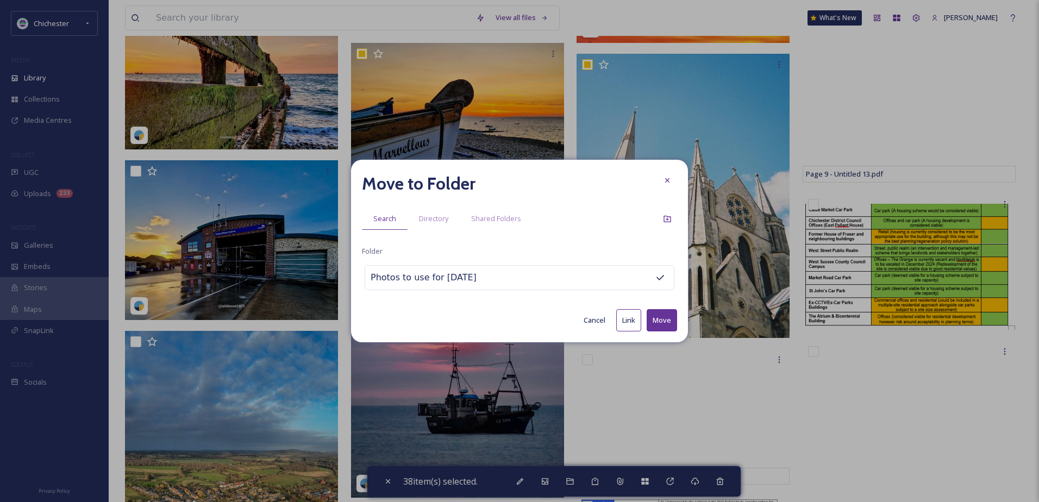
click at [664, 317] on button "Move" at bounding box center [661, 320] width 30 height 22
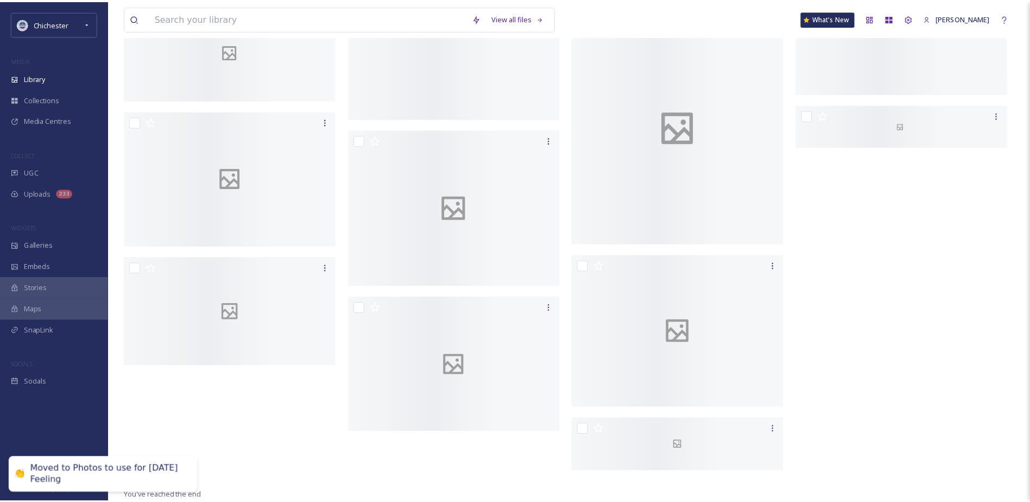
scroll to position [108, 0]
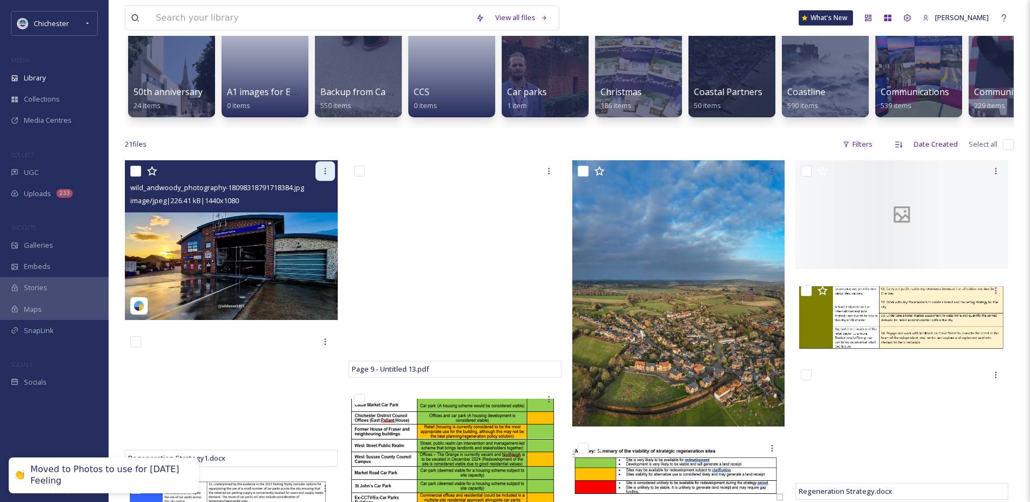
click at [330, 175] on div at bounding box center [326, 171] width 20 height 20
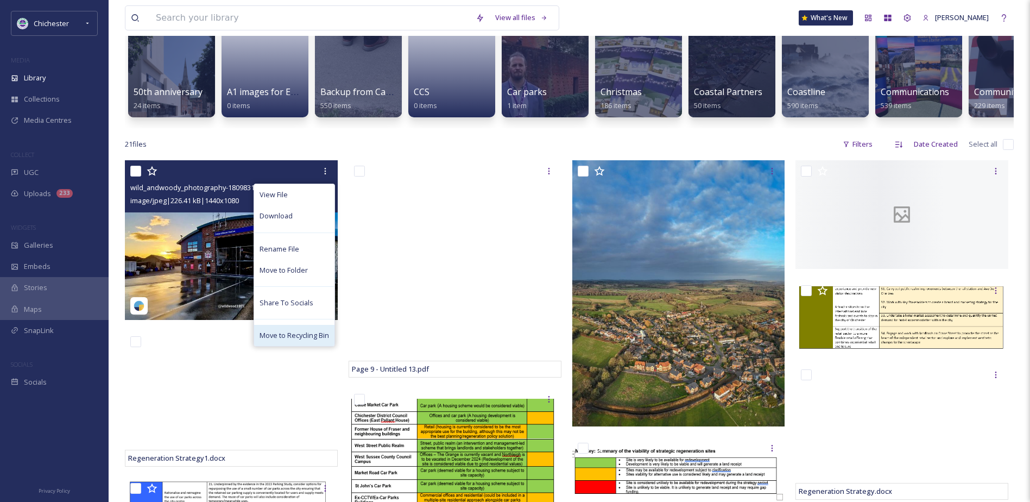
click at [287, 337] on div "Move to Recycling Bin" at bounding box center [294, 335] width 80 height 21
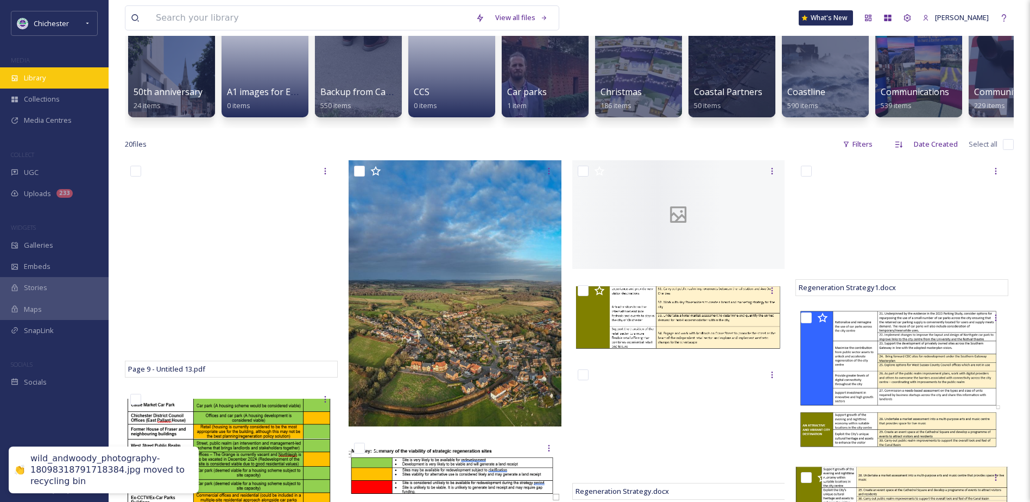
click at [60, 80] on div "Library" at bounding box center [54, 77] width 109 height 21
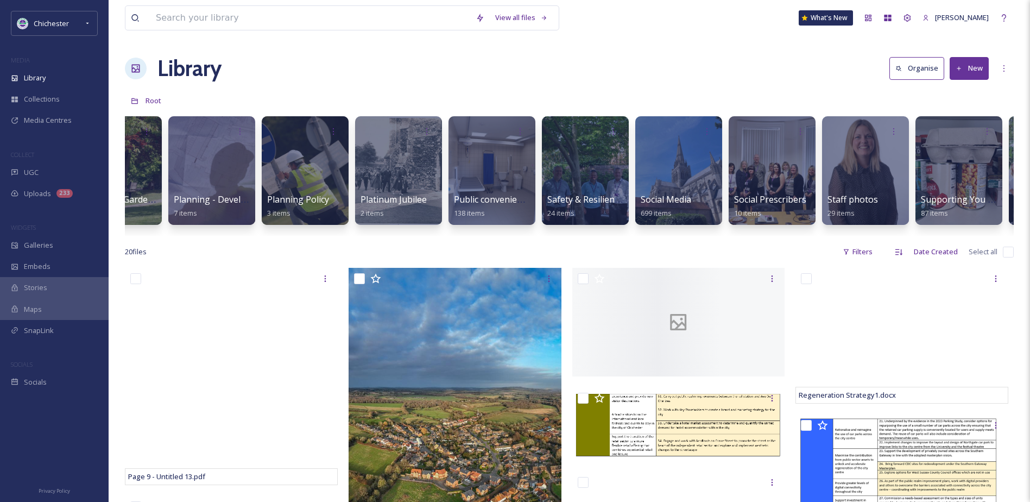
scroll to position [0, 4530]
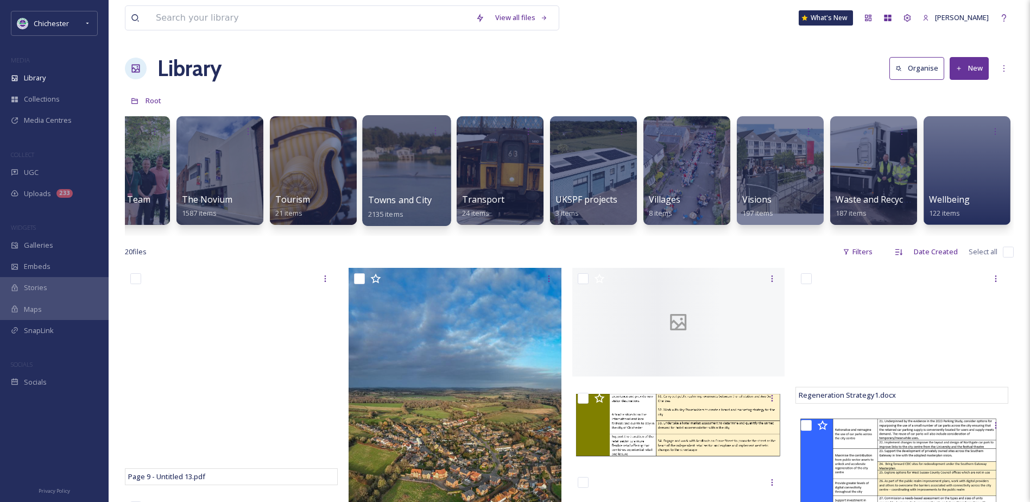
click at [393, 198] on span "Towns and City" at bounding box center [400, 200] width 64 height 12
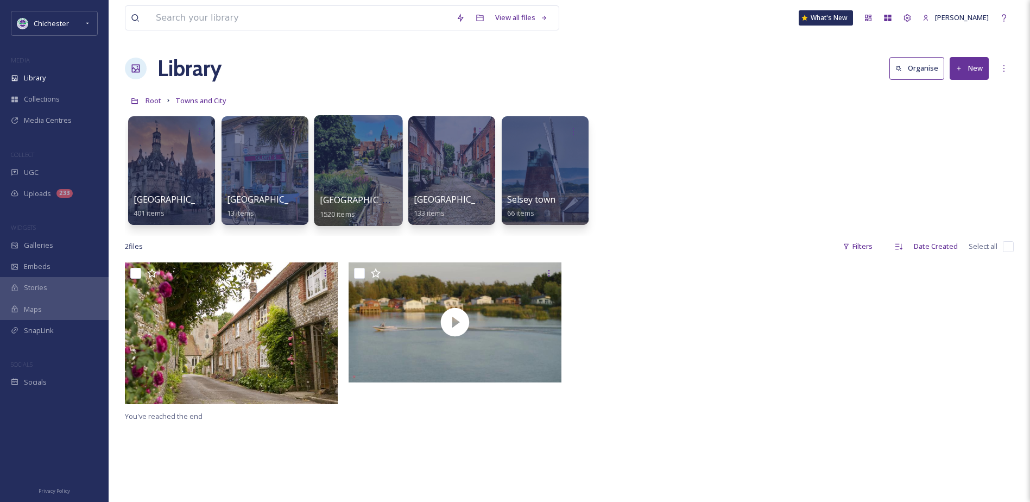
click at [355, 195] on span "Midhurst town" at bounding box center [364, 200] width 89 height 12
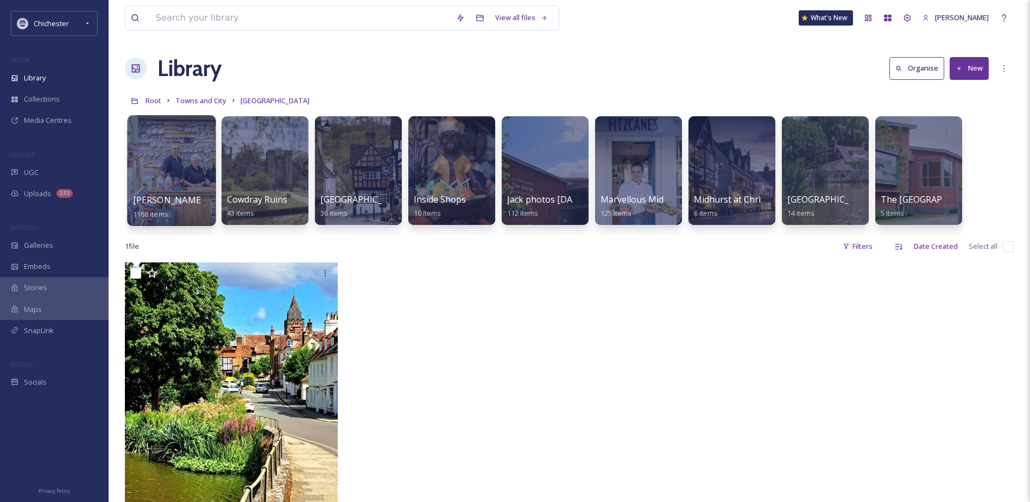
click at [171, 148] on div at bounding box center [171, 170] width 89 height 111
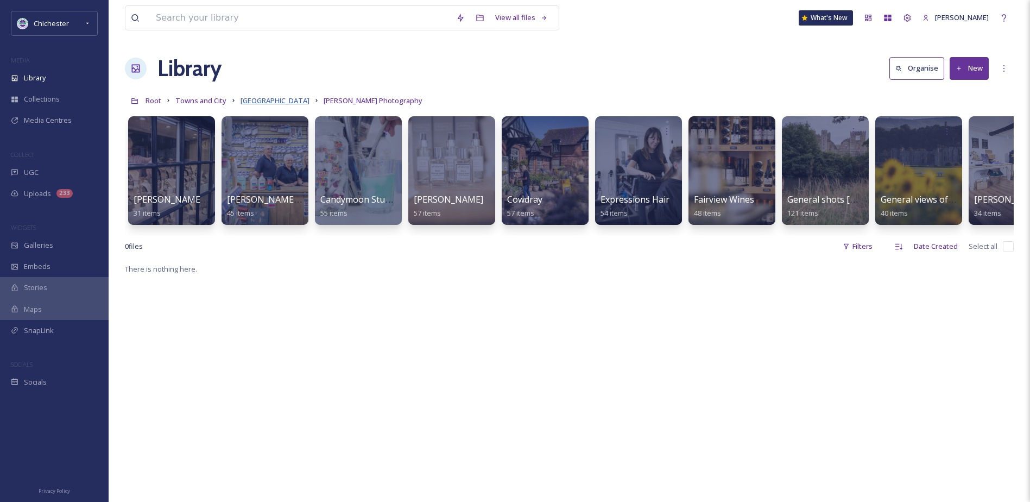
click at [271, 100] on span "Midhurst town" at bounding box center [275, 101] width 69 height 10
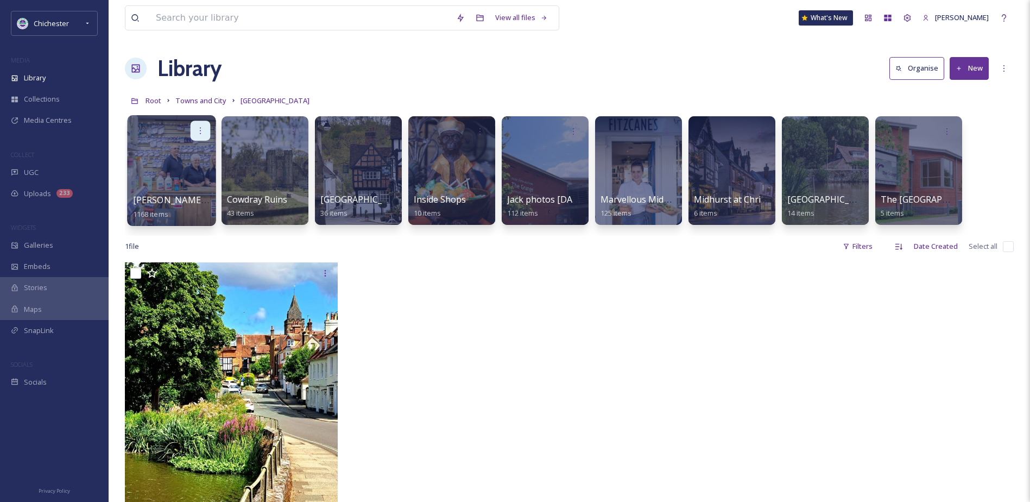
click at [200, 129] on icon at bounding box center [200, 130] width 9 height 9
click at [184, 156] on span "Edit / Share" at bounding box center [174, 154] width 38 height 11
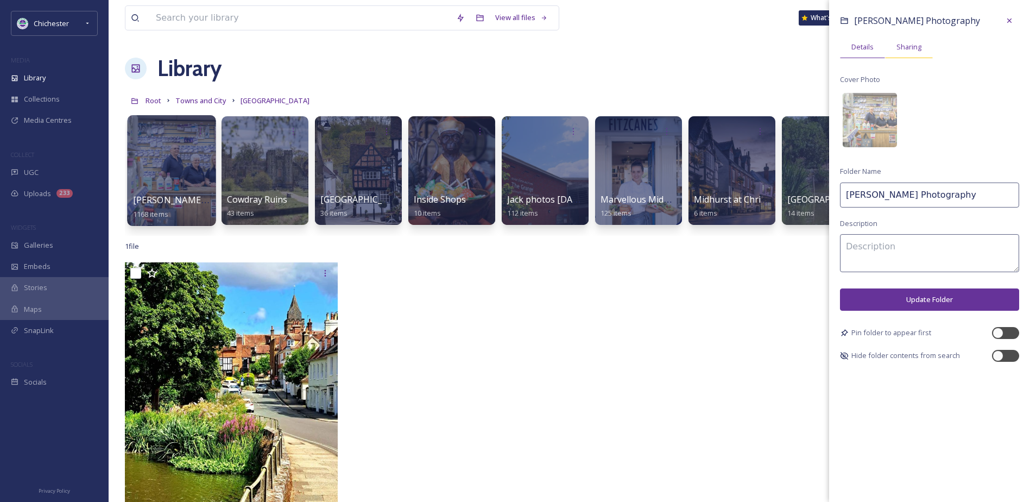
click at [906, 41] on div "Sharing" at bounding box center [909, 47] width 48 height 22
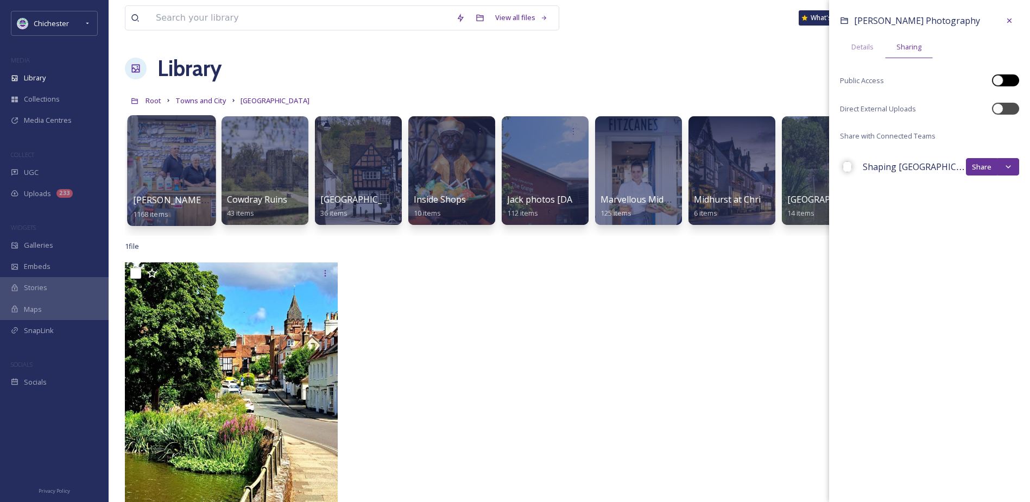
click at [1002, 80] on div at bounding box center [998, 80] width 11 height 11
checkbox input "true"
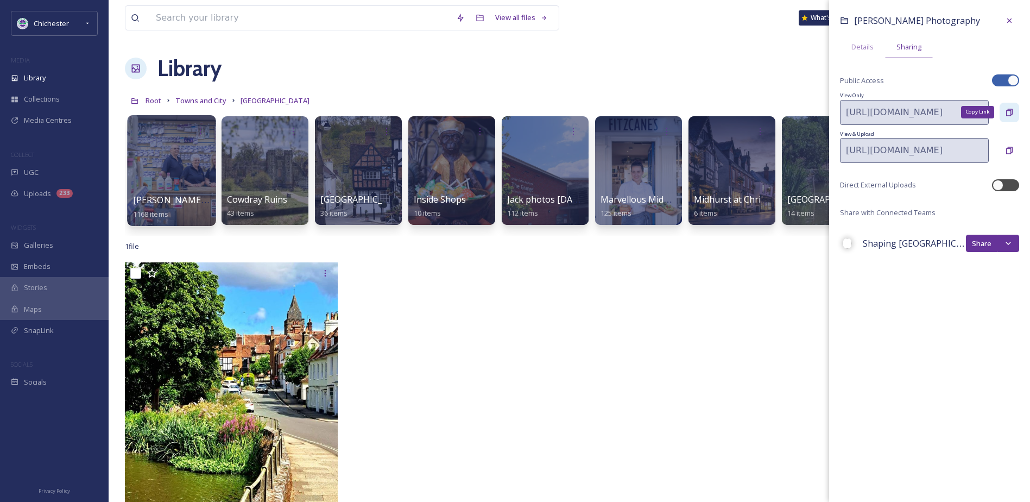
click at [1014, 112] on div "Copy Link" at bounding box center [1010, 113] width 20 height 20
click at [628, 434] on div at bounding box center [682, 407] width 218 height 290
